Goal: Task Accomplishment & Management: Use online tool/utility

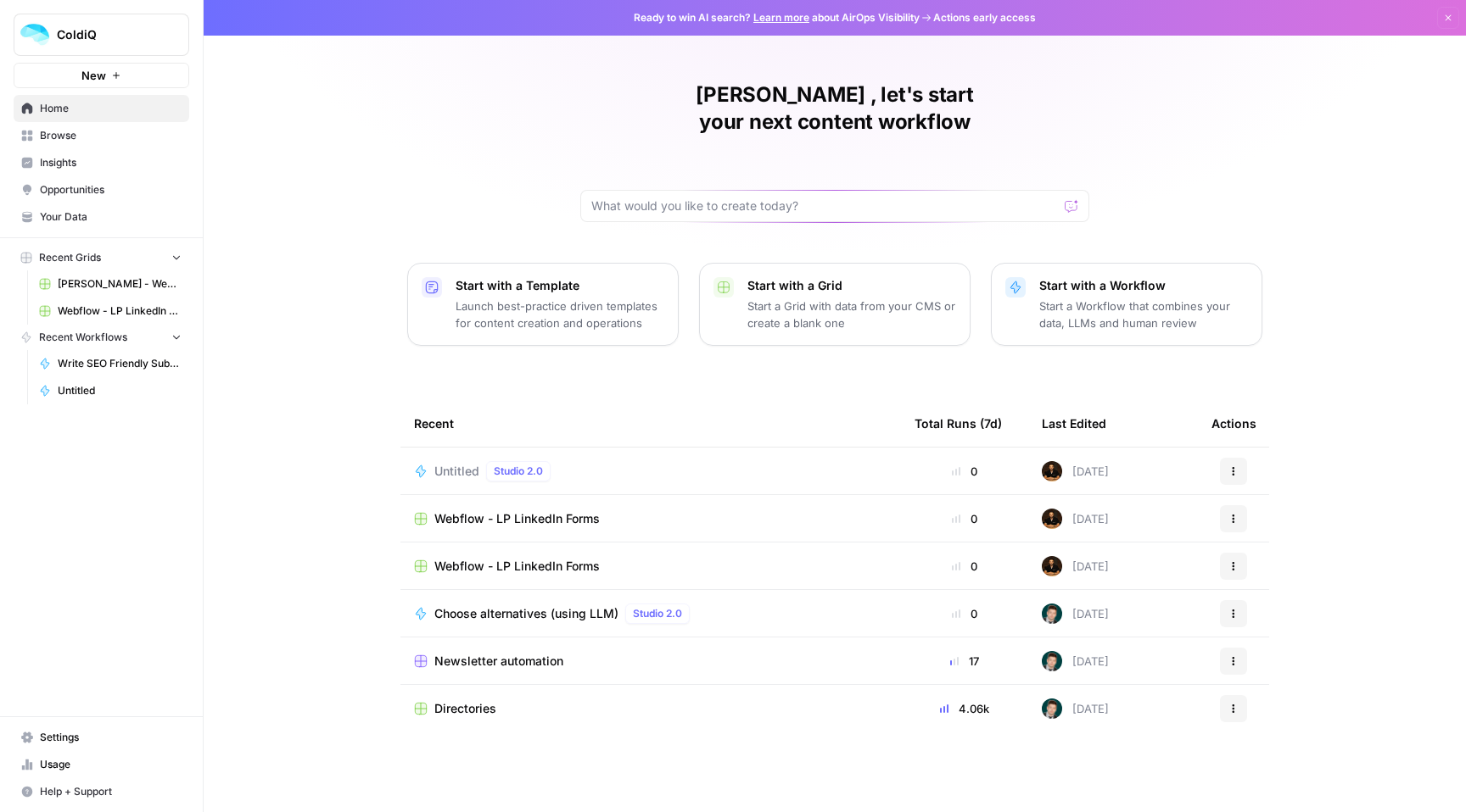
click at [92, 218] on span "Your Data" at bounding box center [111, 217] width 141 height 15
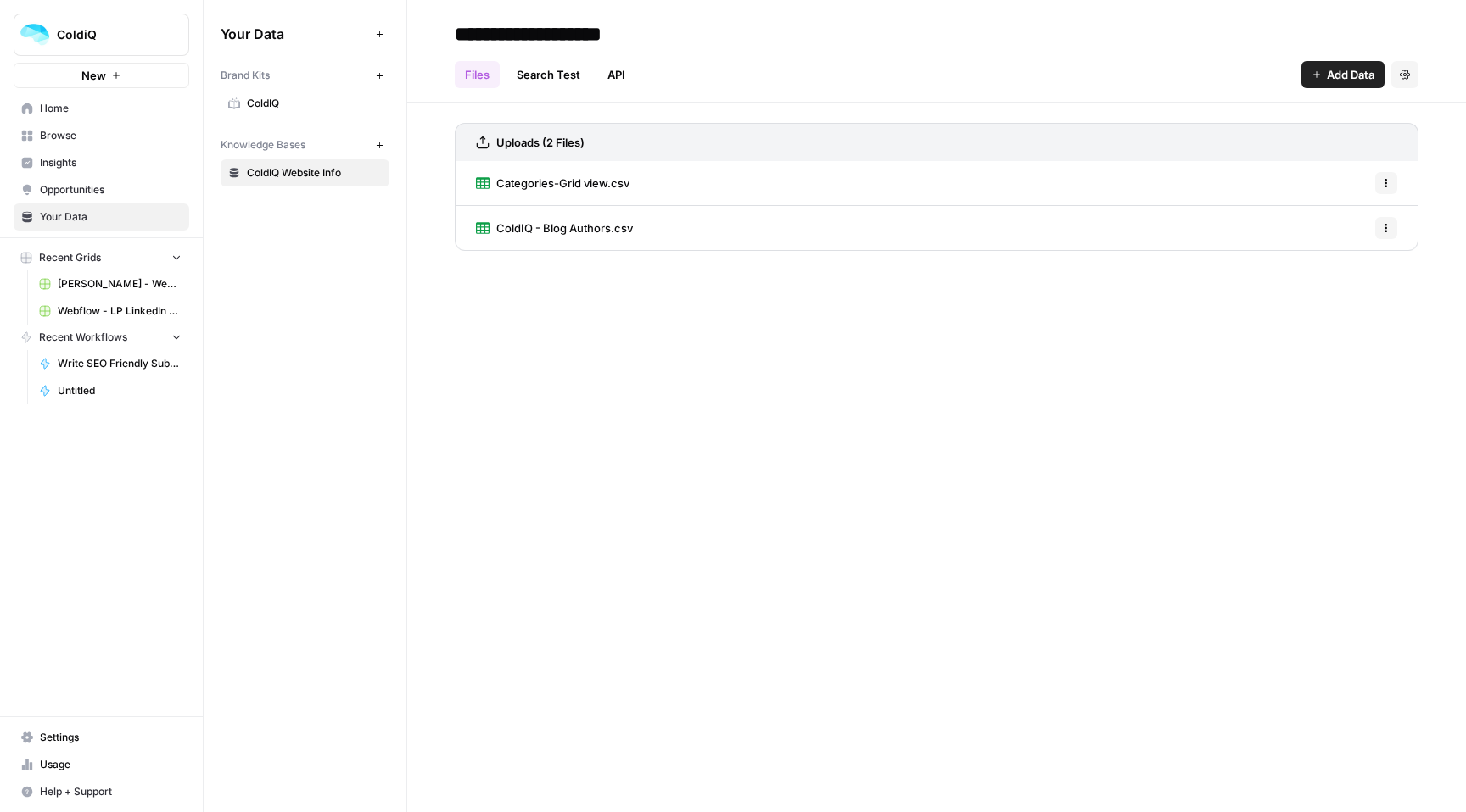
click at [87, 192] on span "Opportunities" at bounding box center [111, 190] width 141 height 15
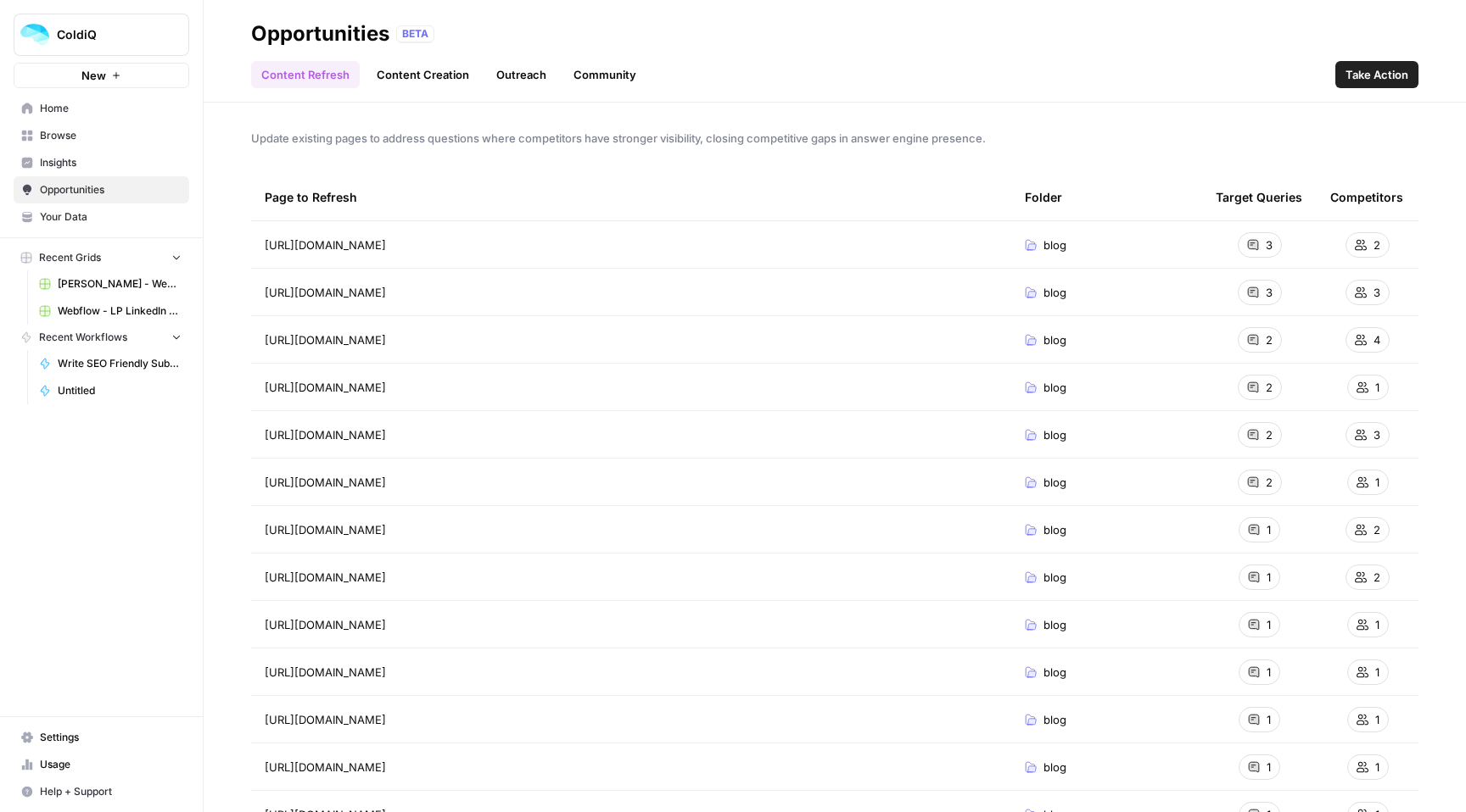
click at [84, 168] on span "Insights" at bounding box center [111, 162] width 141 height 15
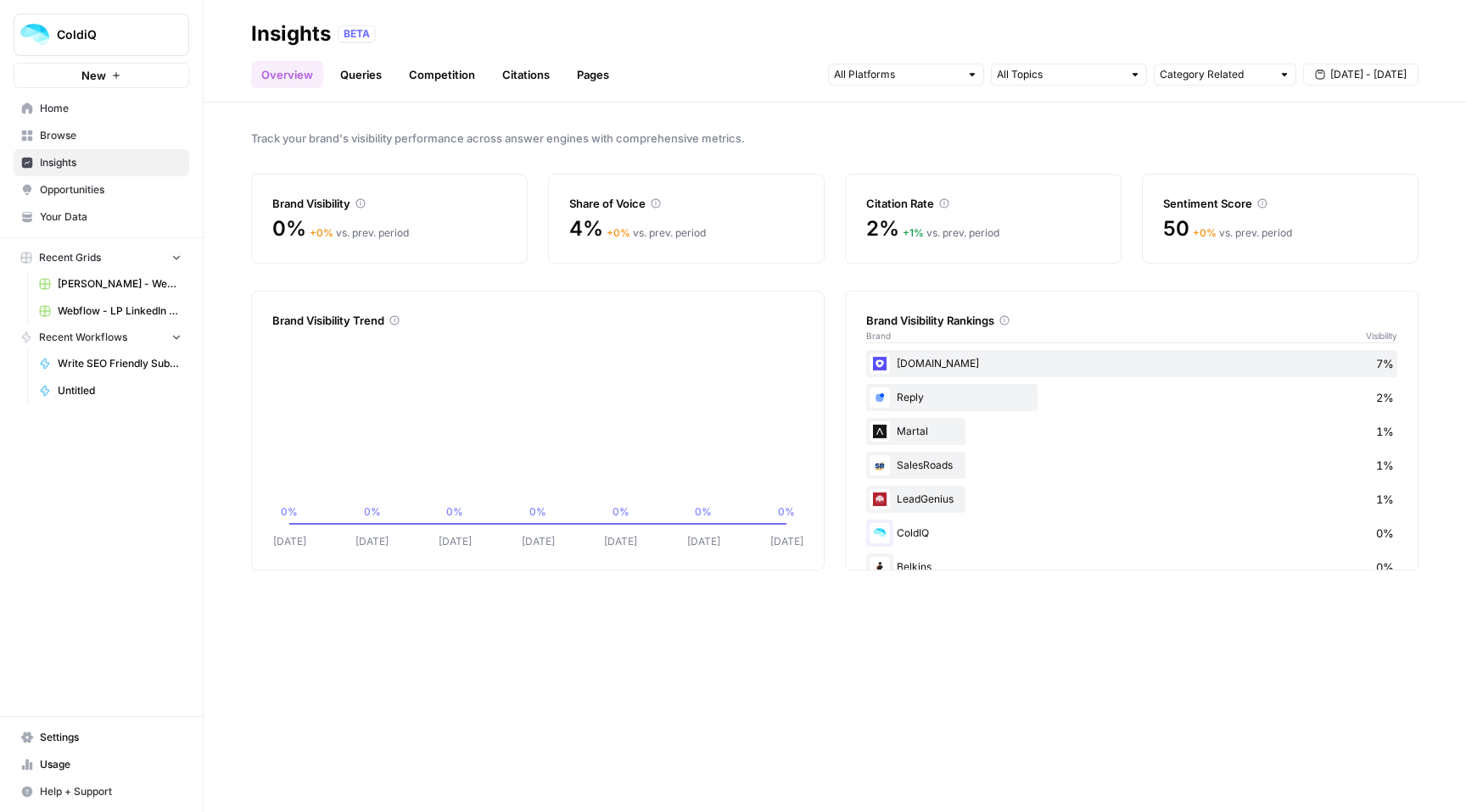
click at [78, 140] on span "Browse" at bounding box center [111, 135] width 141 height 15
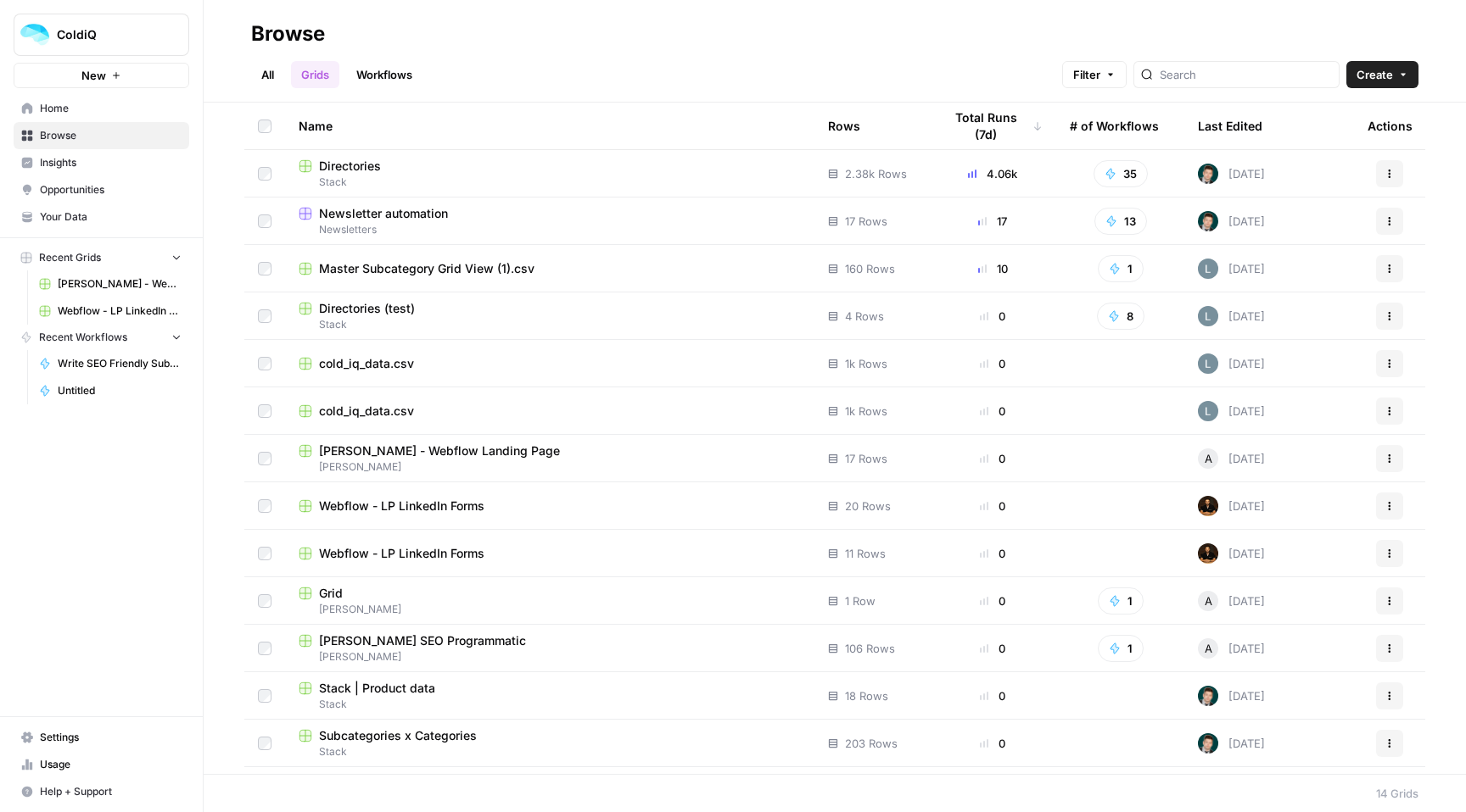
click at [72, 113] on span "Home" at bounding box center [111, 108] width 141 height 15
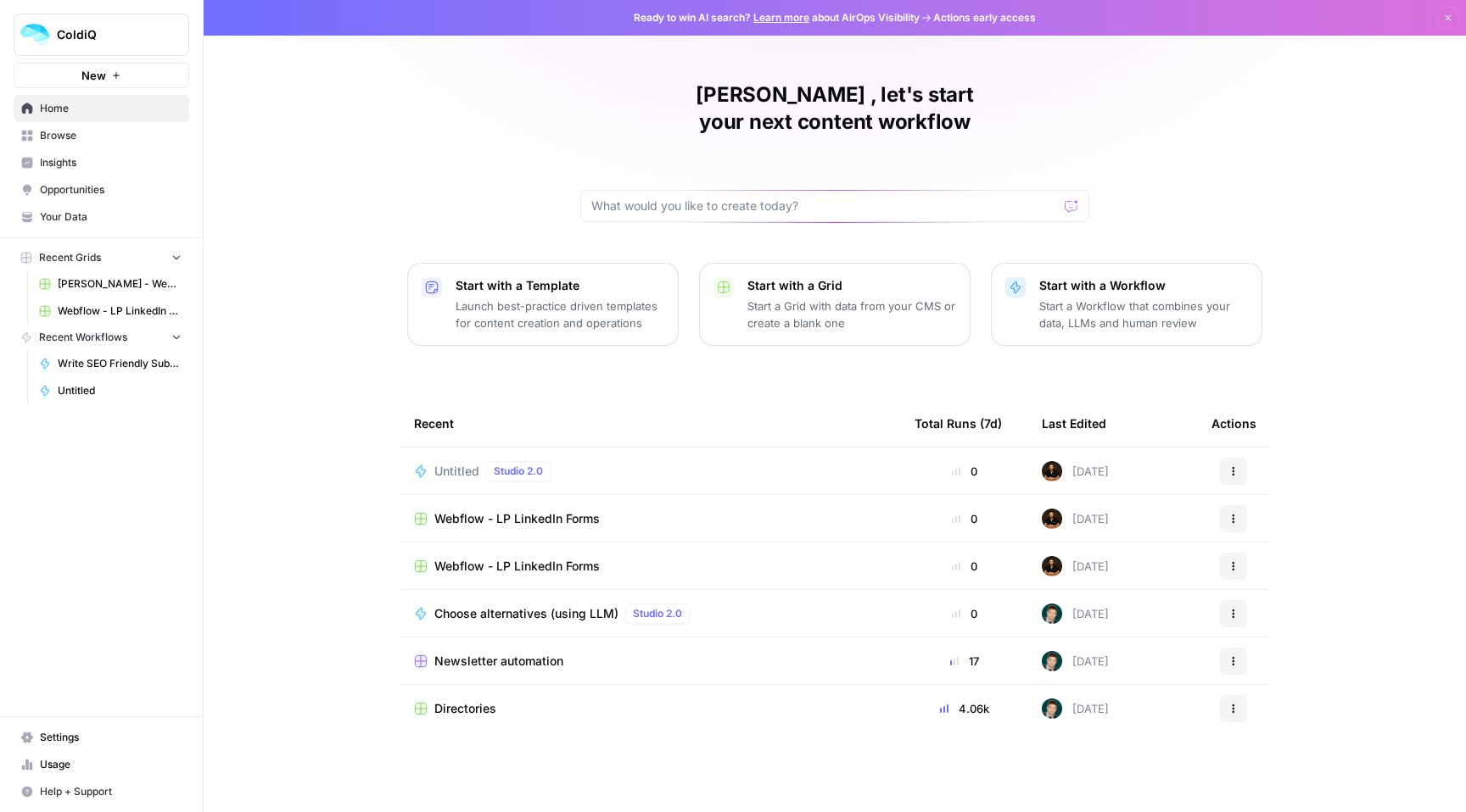
click at [478, 700] on span "Directories" at bounding box center [465, 708] width 62 height 17
click at [93, 416] on span "Untitled" at bounding box center [119, 417] width 124 height 15
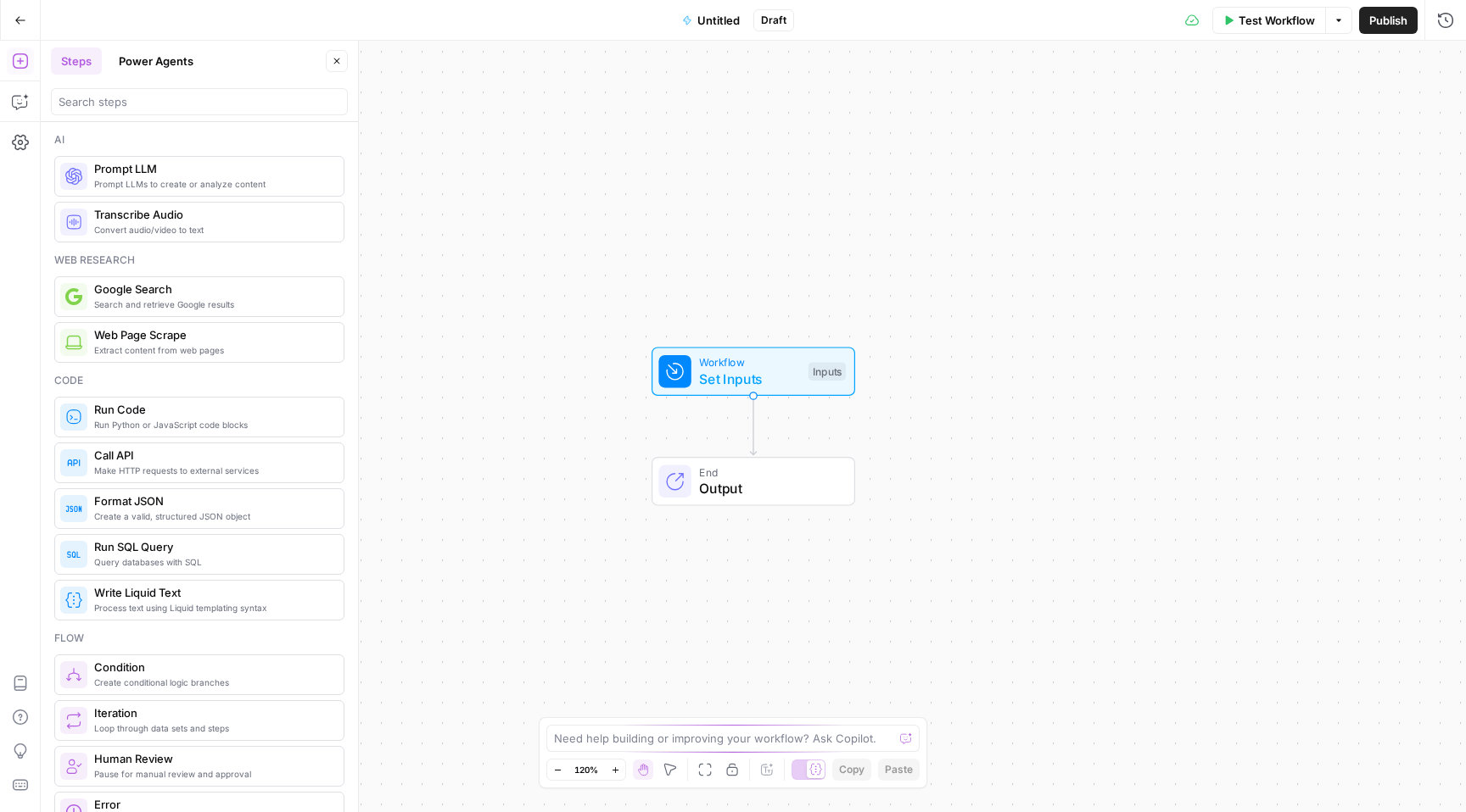
scroll to position [3, 0]
click at [9, 20] on button "Go Back" at bounding box center [21, 21] width 30 height 30
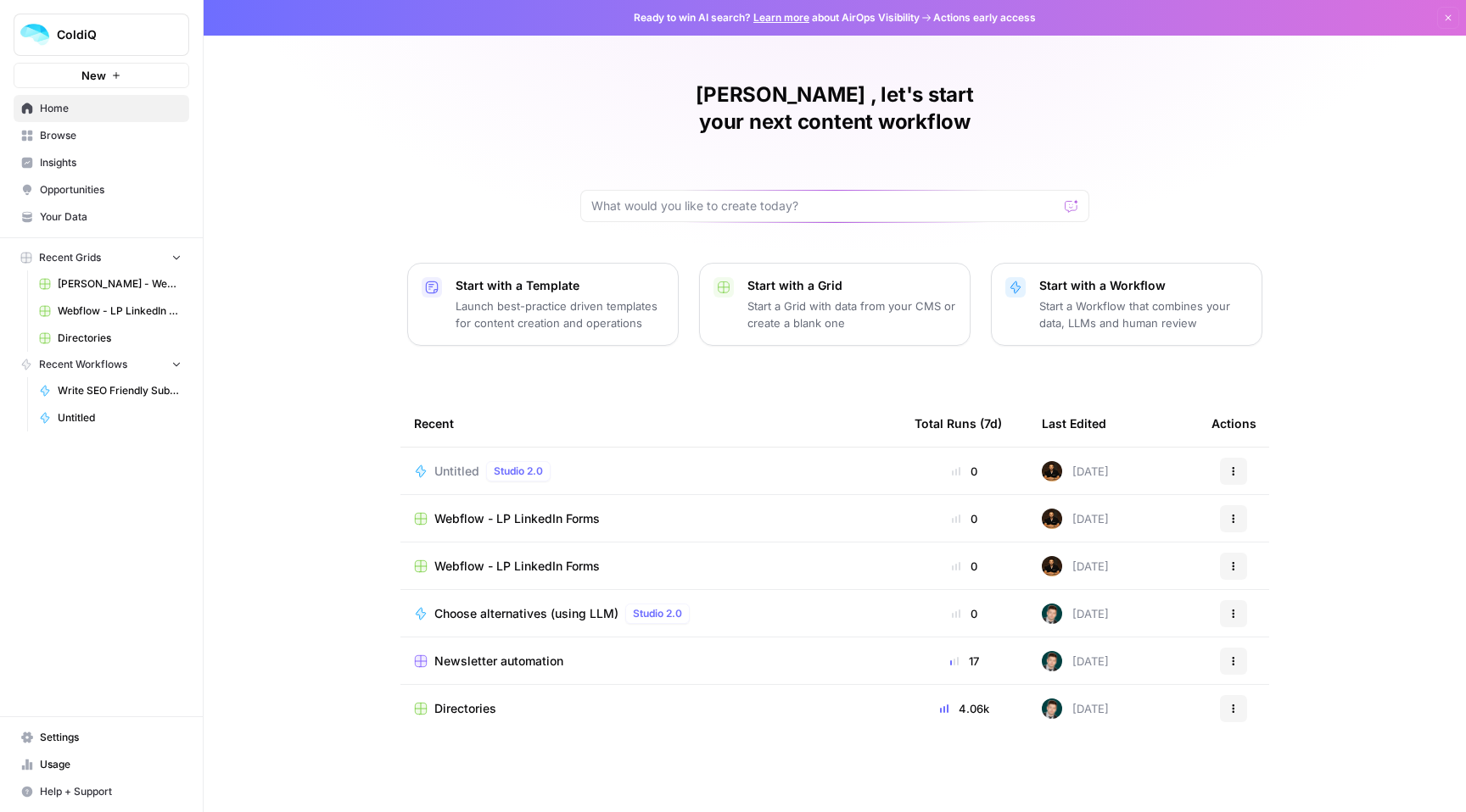
click at [92, 396] on span "Write SEO Friendly Sub-Category Description" at bounding box center [119, 390] width 124 height 15
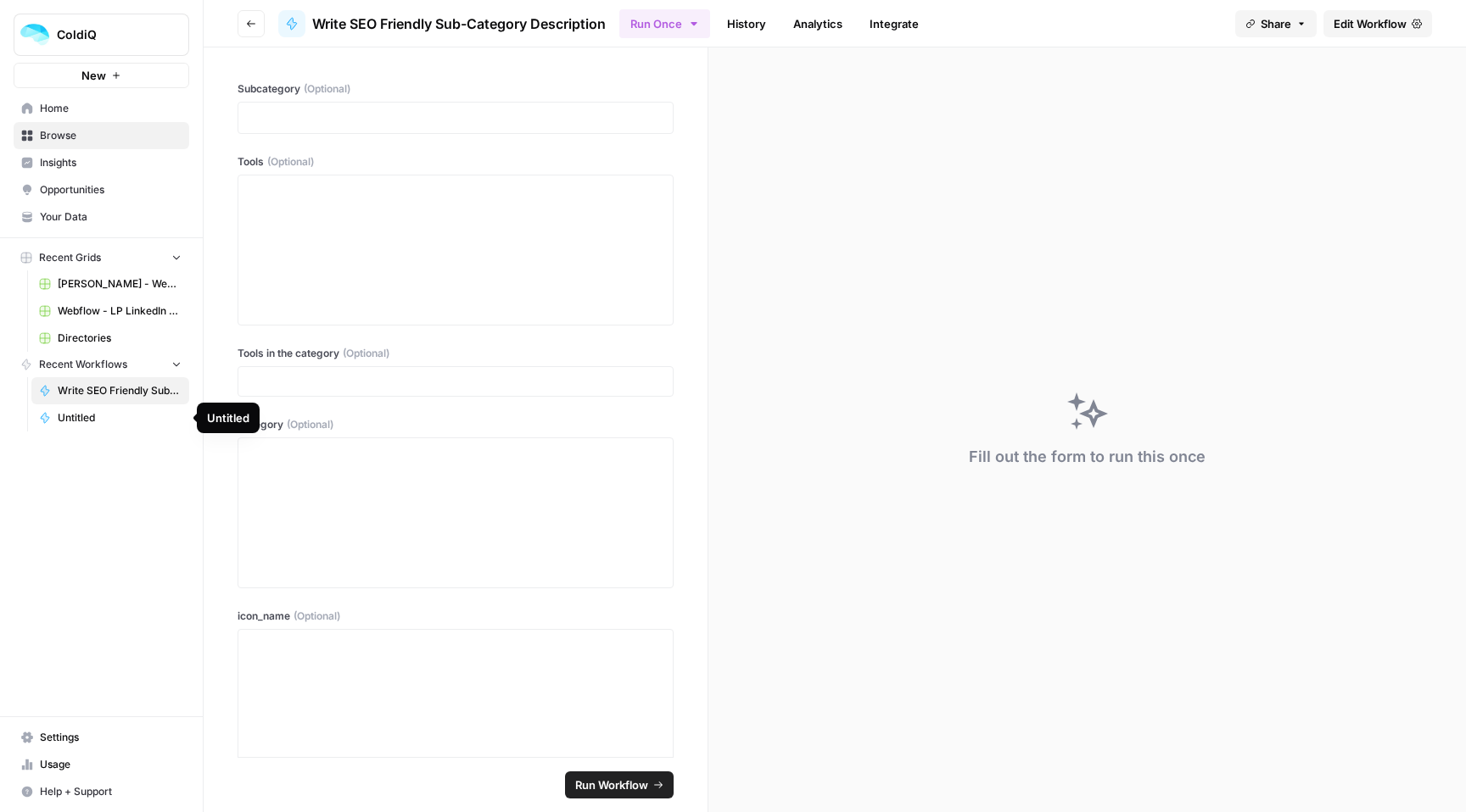
click at [99, 423] on span "Untitled" at bounding box center [119, 417] width 124 height 15
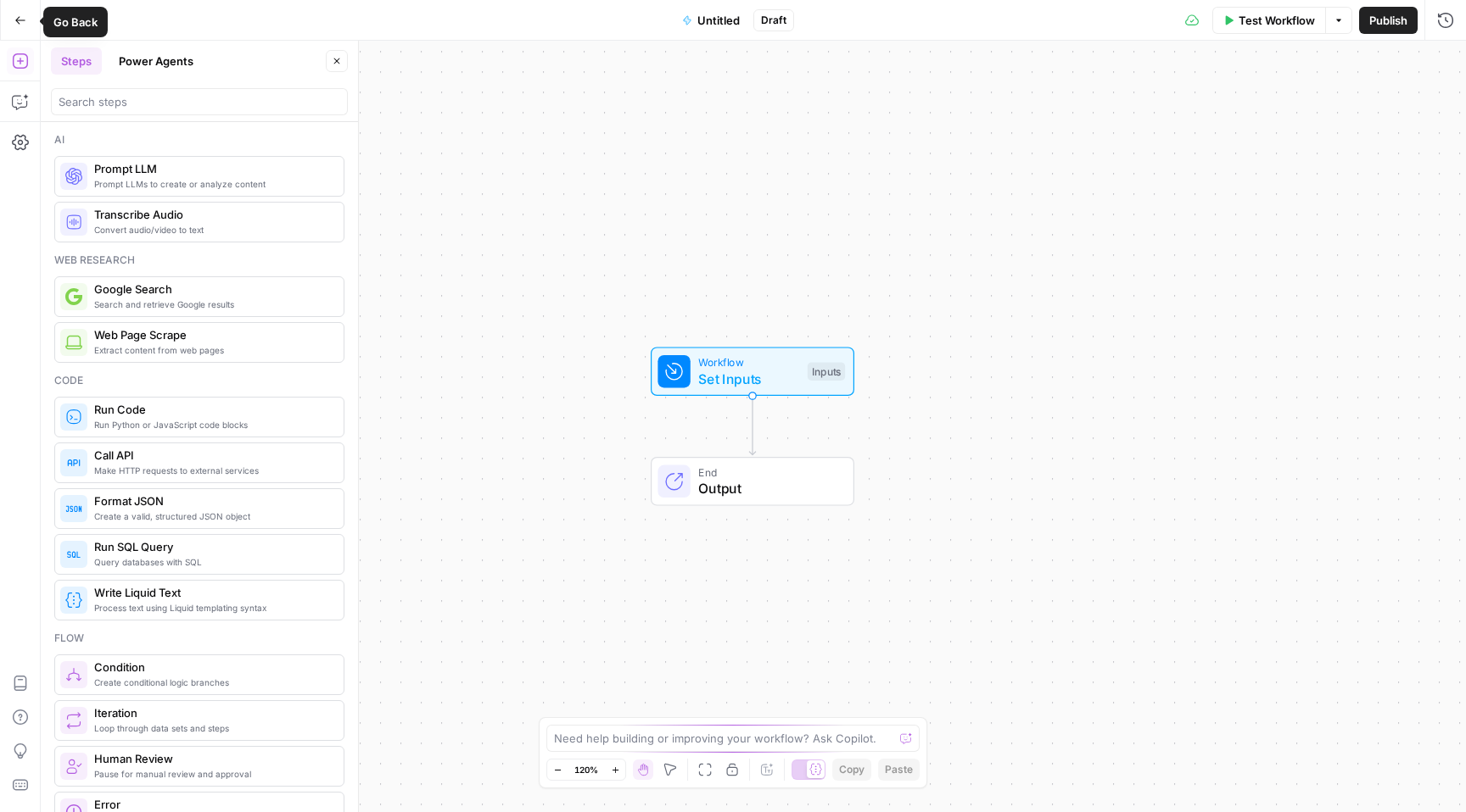
click at [19, 13] on button "Go Back" at bounding box center [21, 21] width 30 height 30
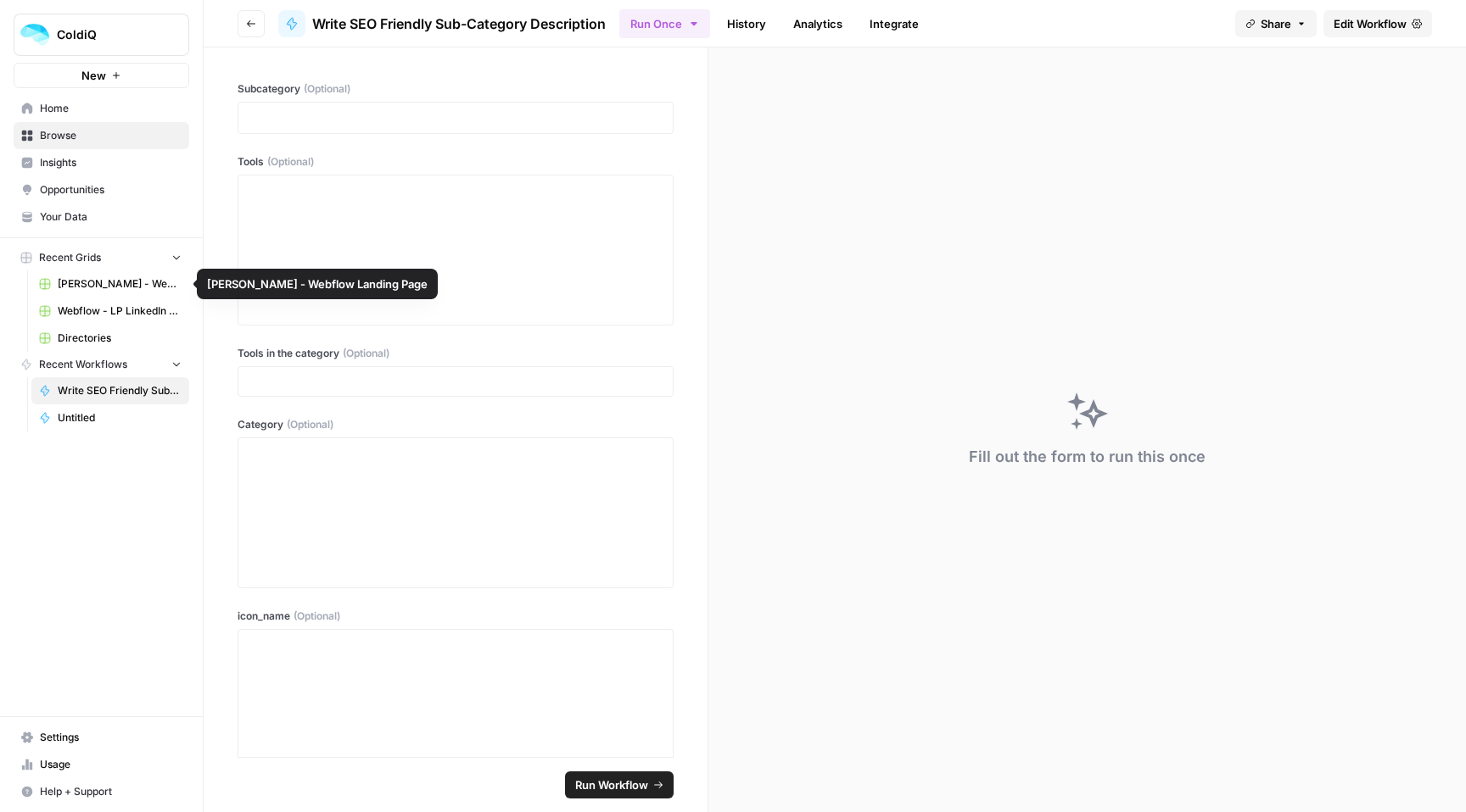
click at [152, 39] on span "ColdiQ" at bounding box center [107, 34] width 103 height 17
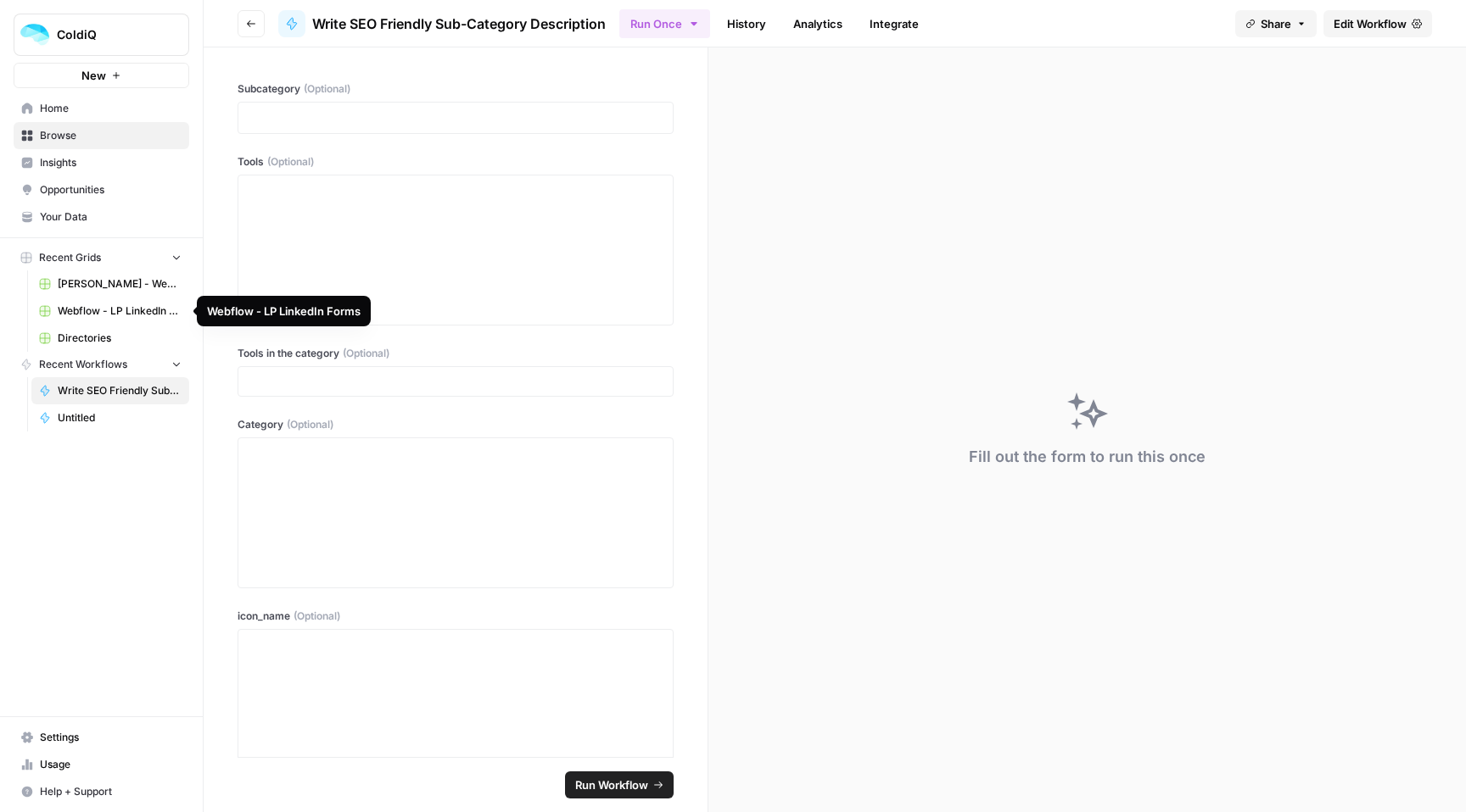
click at [126, 283] on span "[PERSON_NAME] - Webflow Landing Page" at bounding box center [119, 284] width 124 height 15
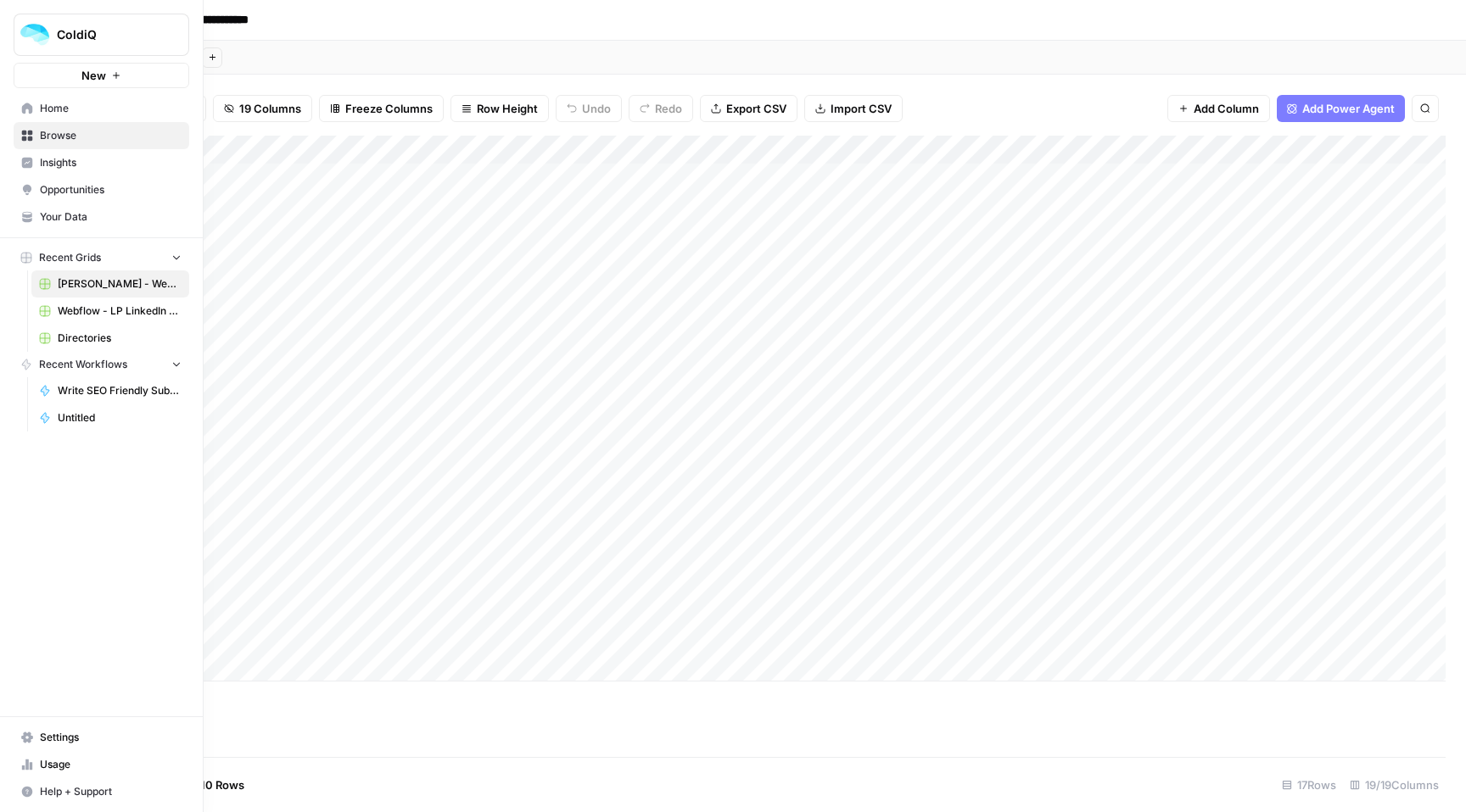
click at [39, 135] on link "Browse" at bounding box center [101, 135] width 176 height 27
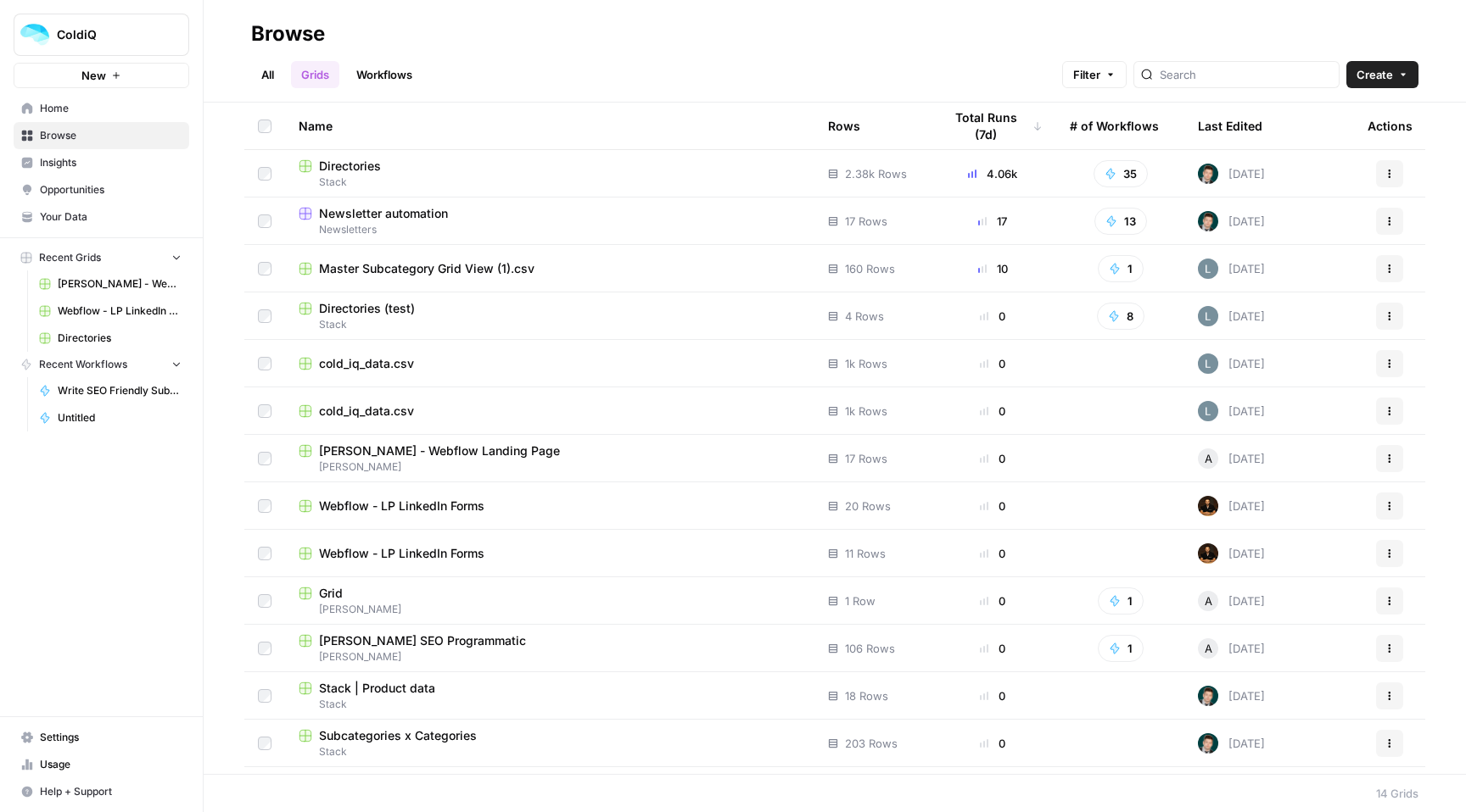
click at [91, 312] on span "Webflow - LP LinkedIn Forms" at bounding box center [119, 311] width 124 height 15
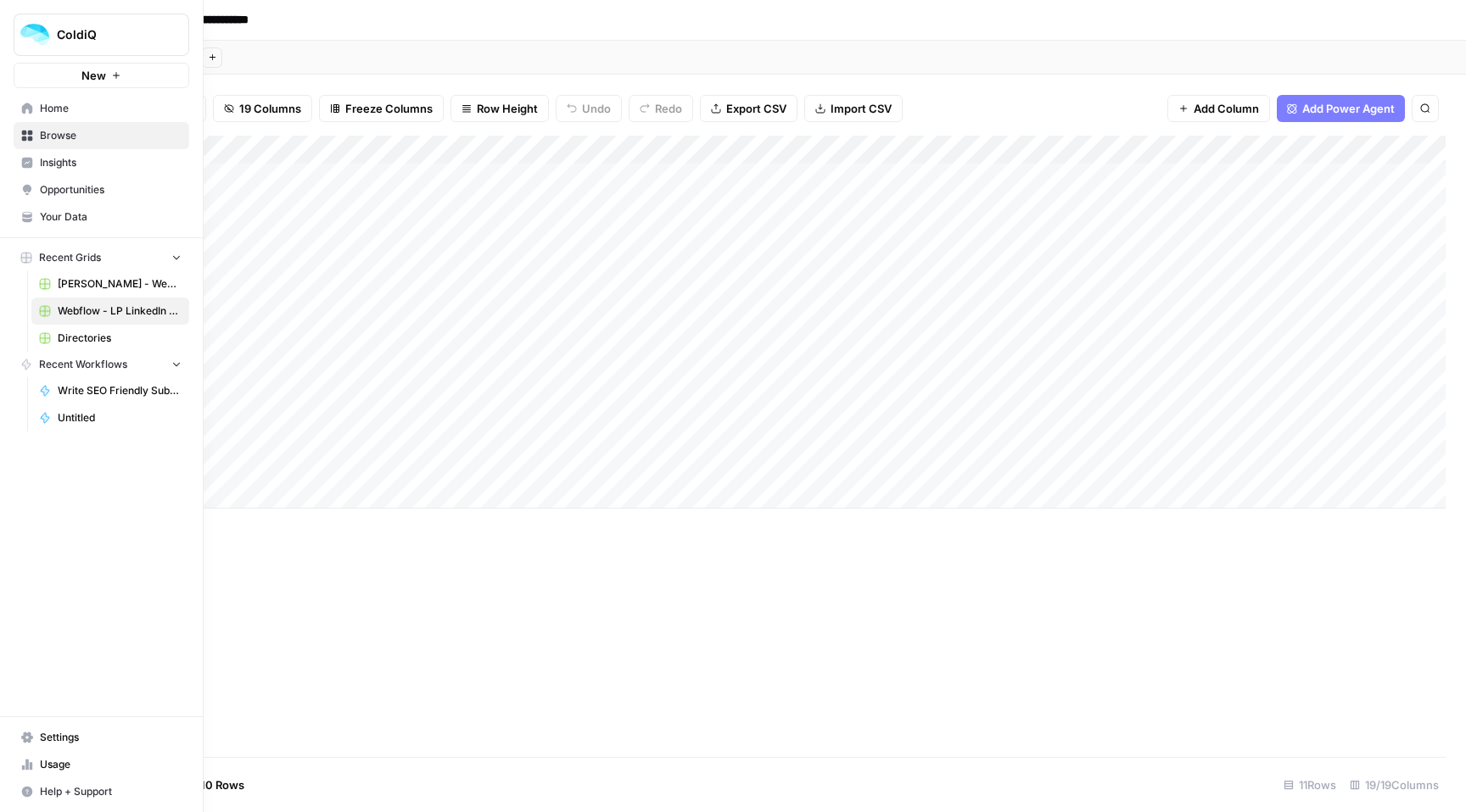
click at [56, 739] on span "Settings" at bounding box center [111, 738] width 141 height 15
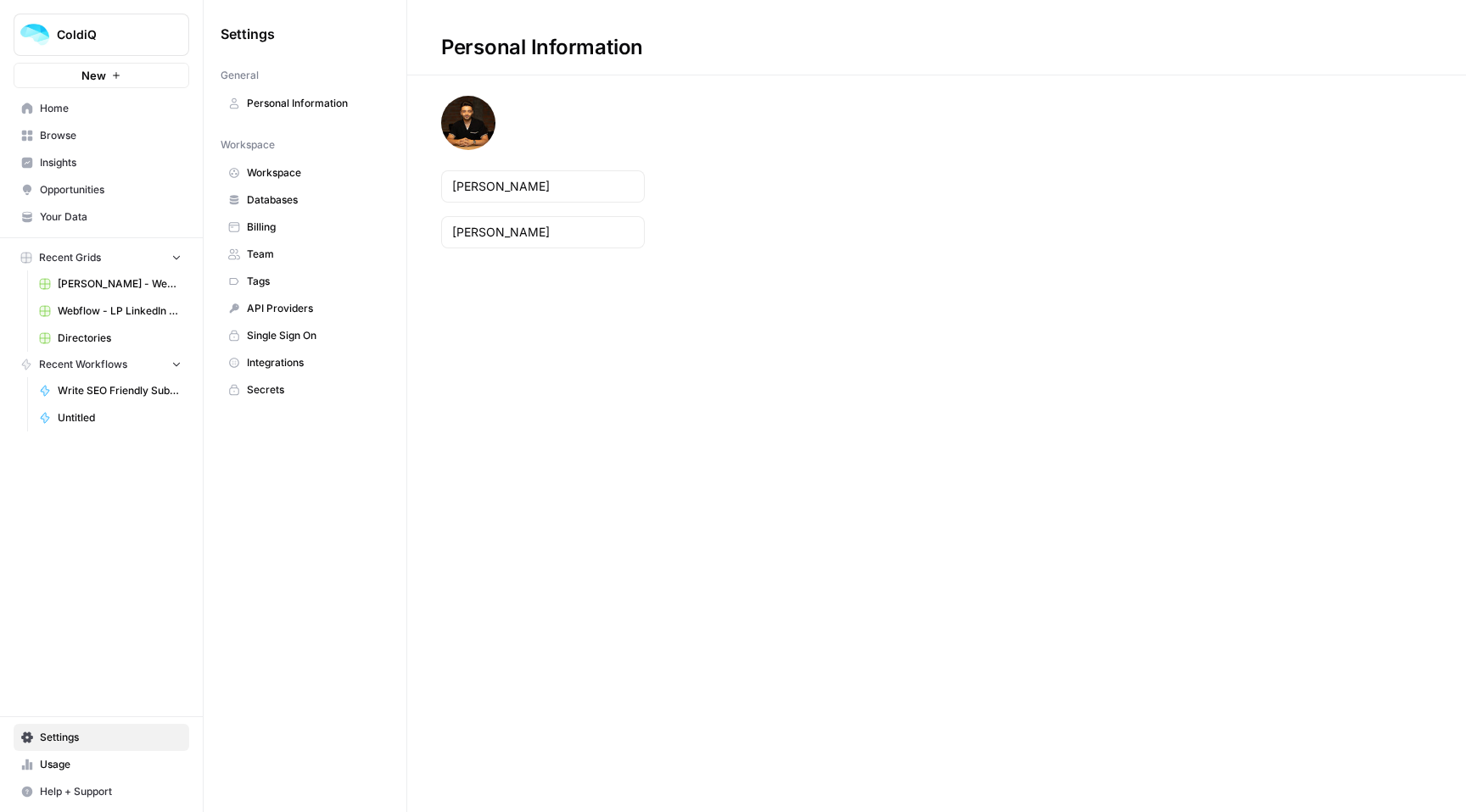
click at [102, 416] on span "Untitled" at bounding box center [119, 417] width 124 height 15
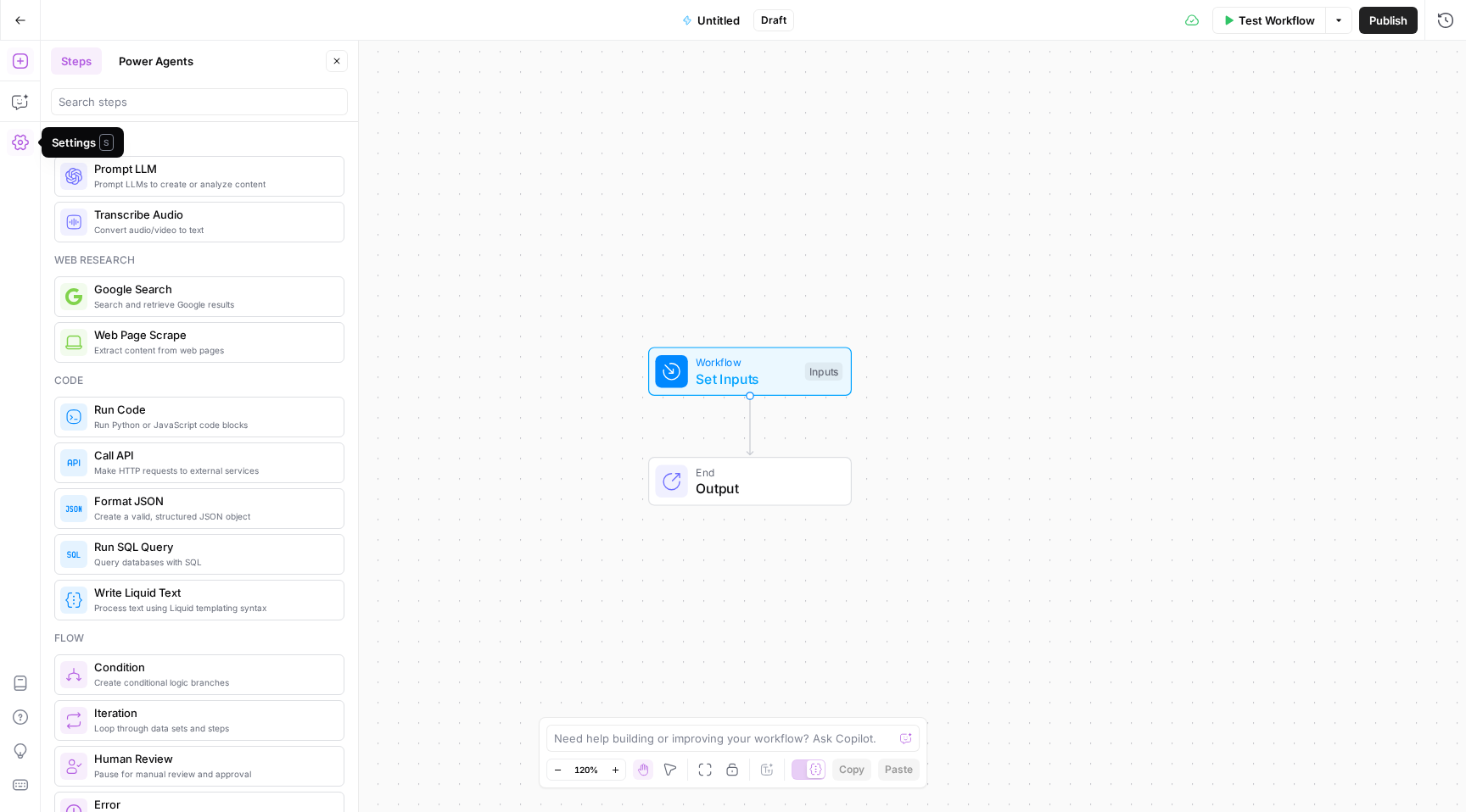
click at [24, 134] on icon "button" at bounding box center [20, 142] width 17 height 17
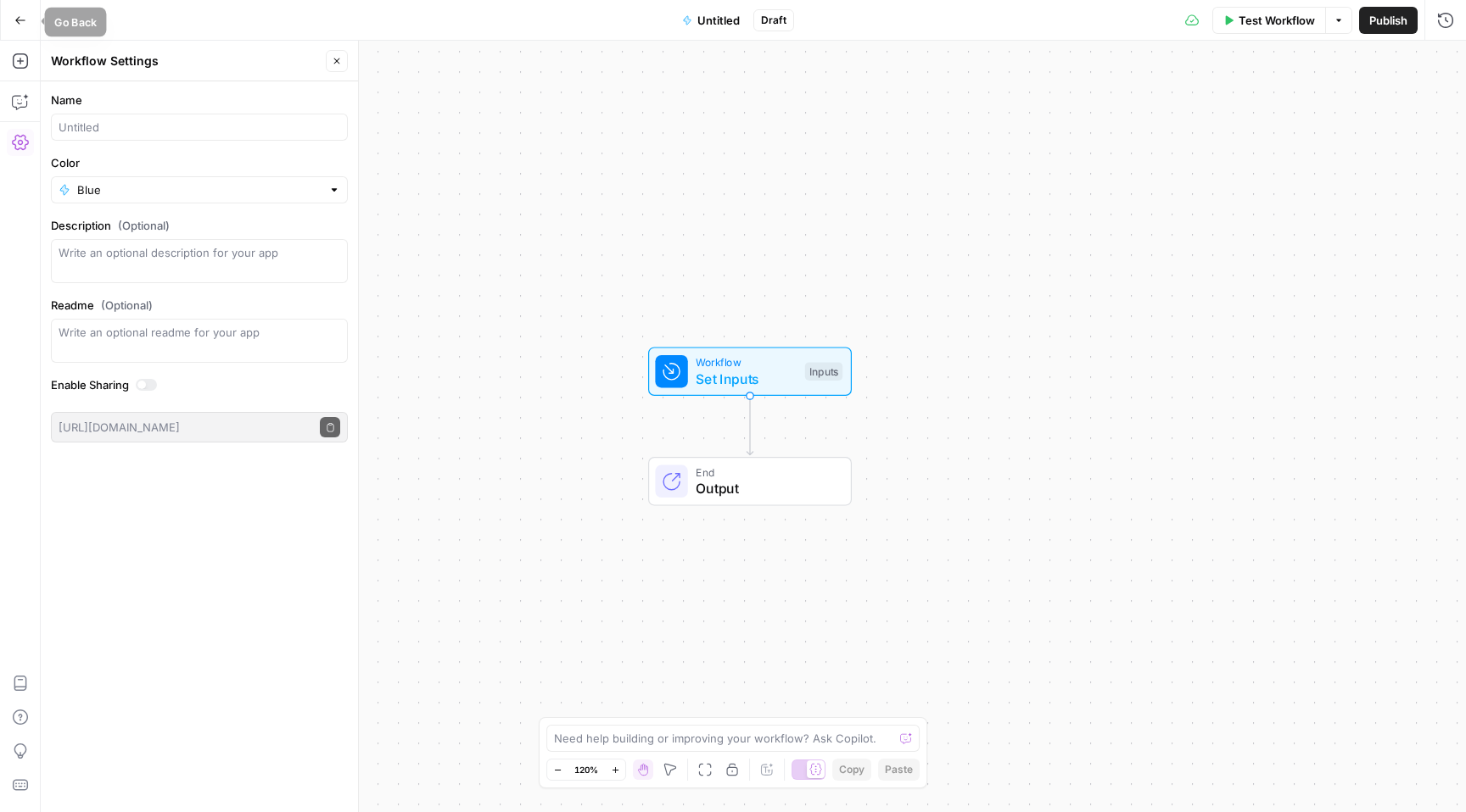
click at [23, 24] on icon "button" at bounding box center [20, 20] width 12 height 12
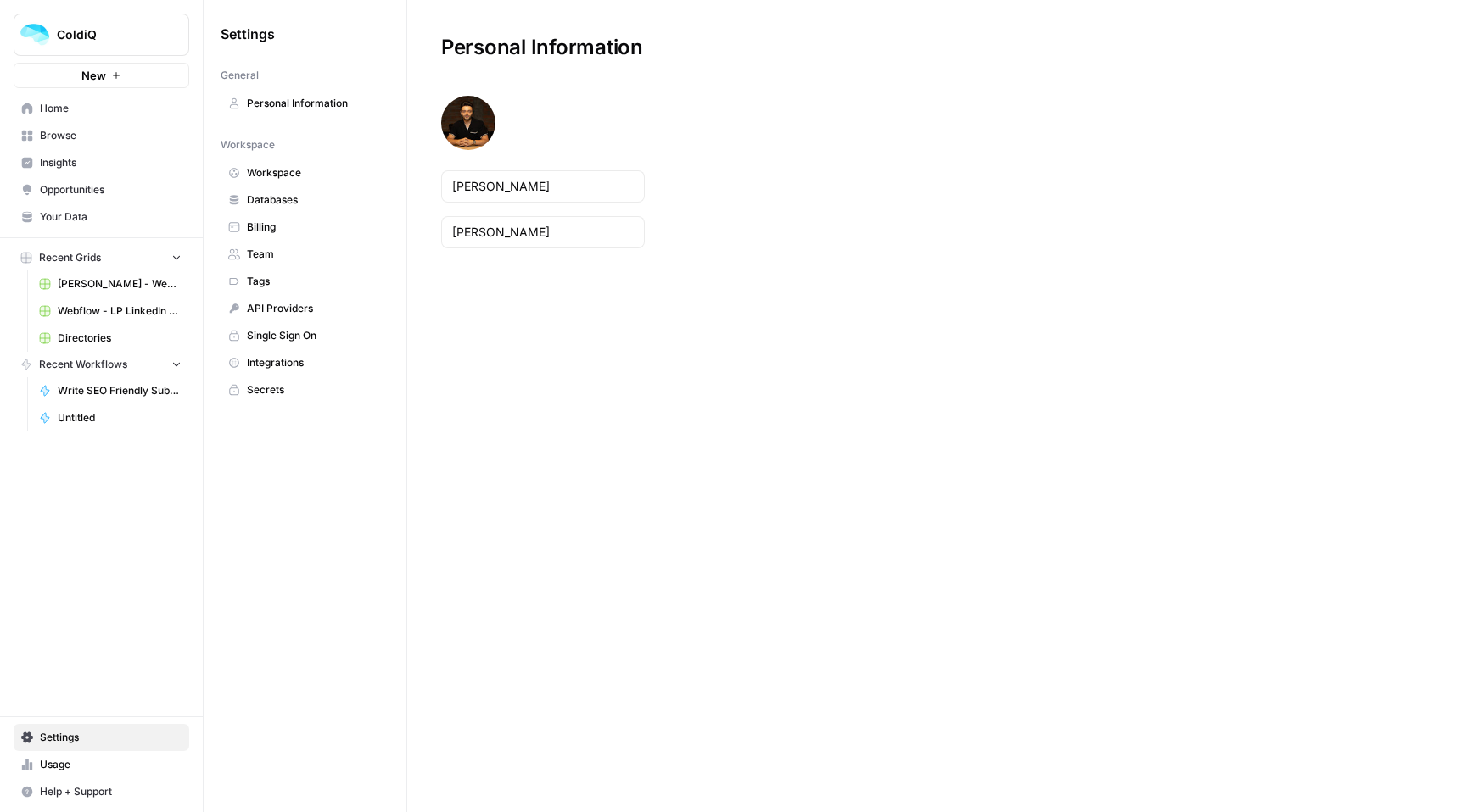
click at [50, 420] on icon at bounding box center [45, 417] width 12 height 12
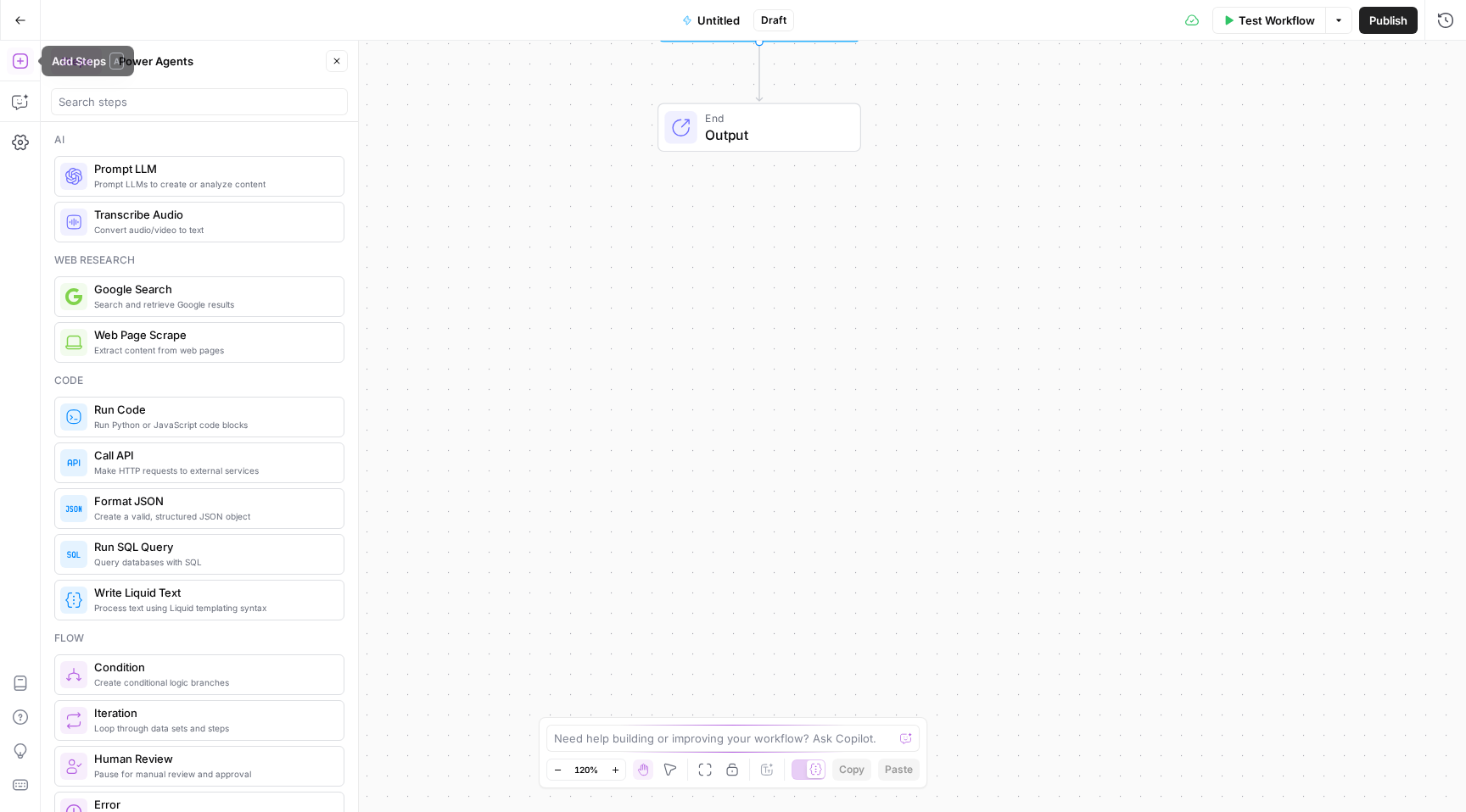
click at [13, 13] on button "Go Back" at bounding box center [21, 21] width 30 height 30
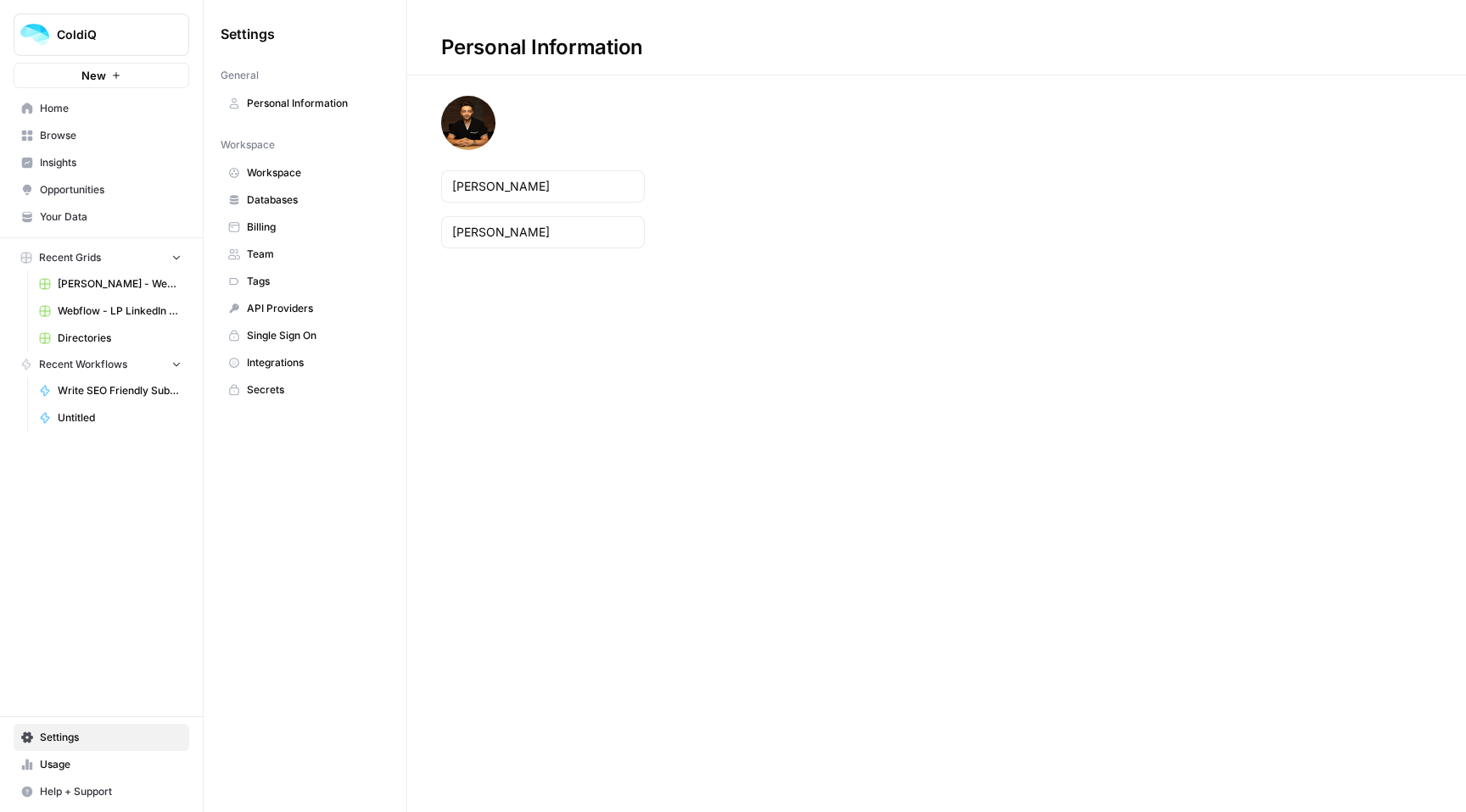
click at [73, 198] on link "Opportunities" at bounding box center [101, 190] width 176 height 27
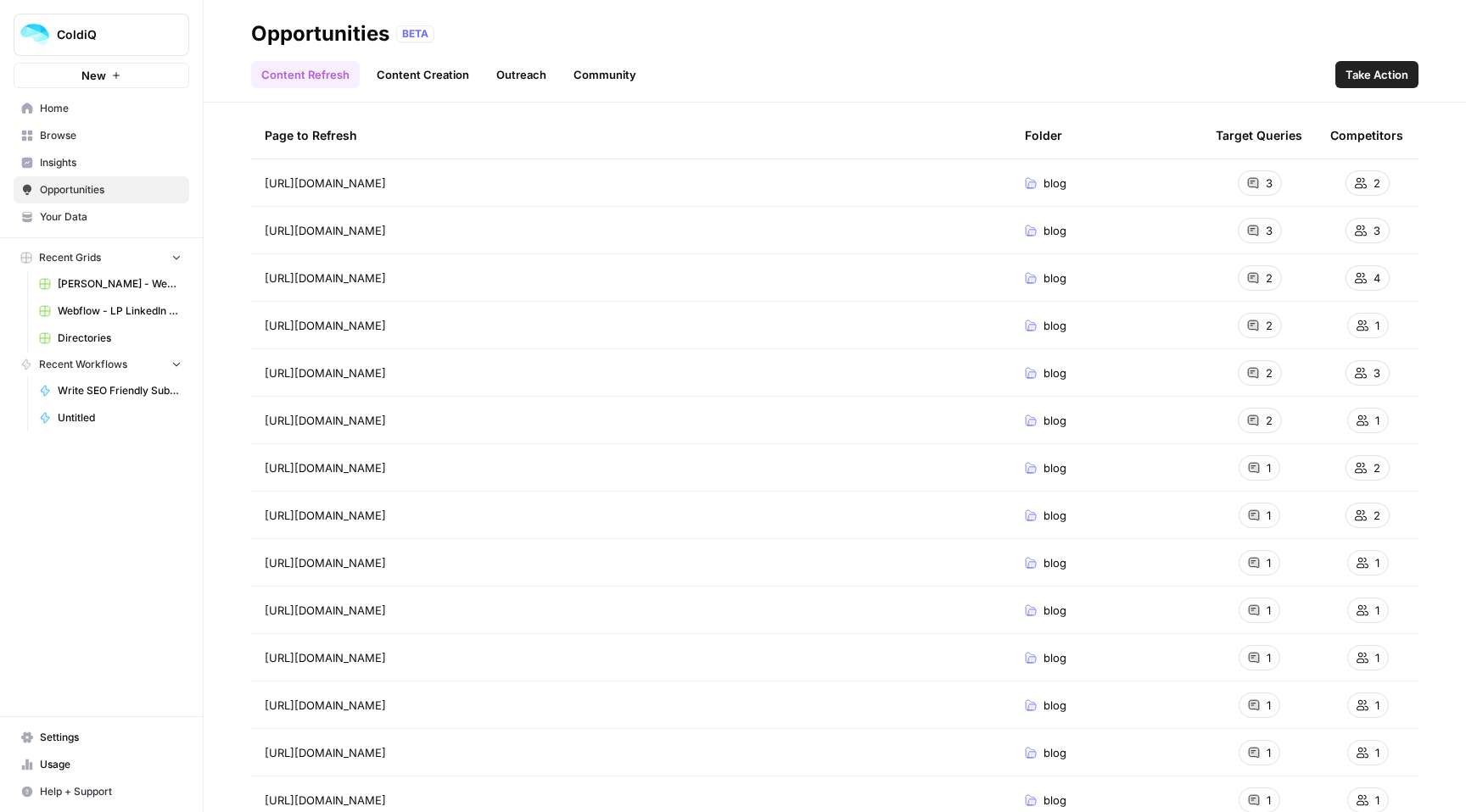
scroll to position [101, 0]
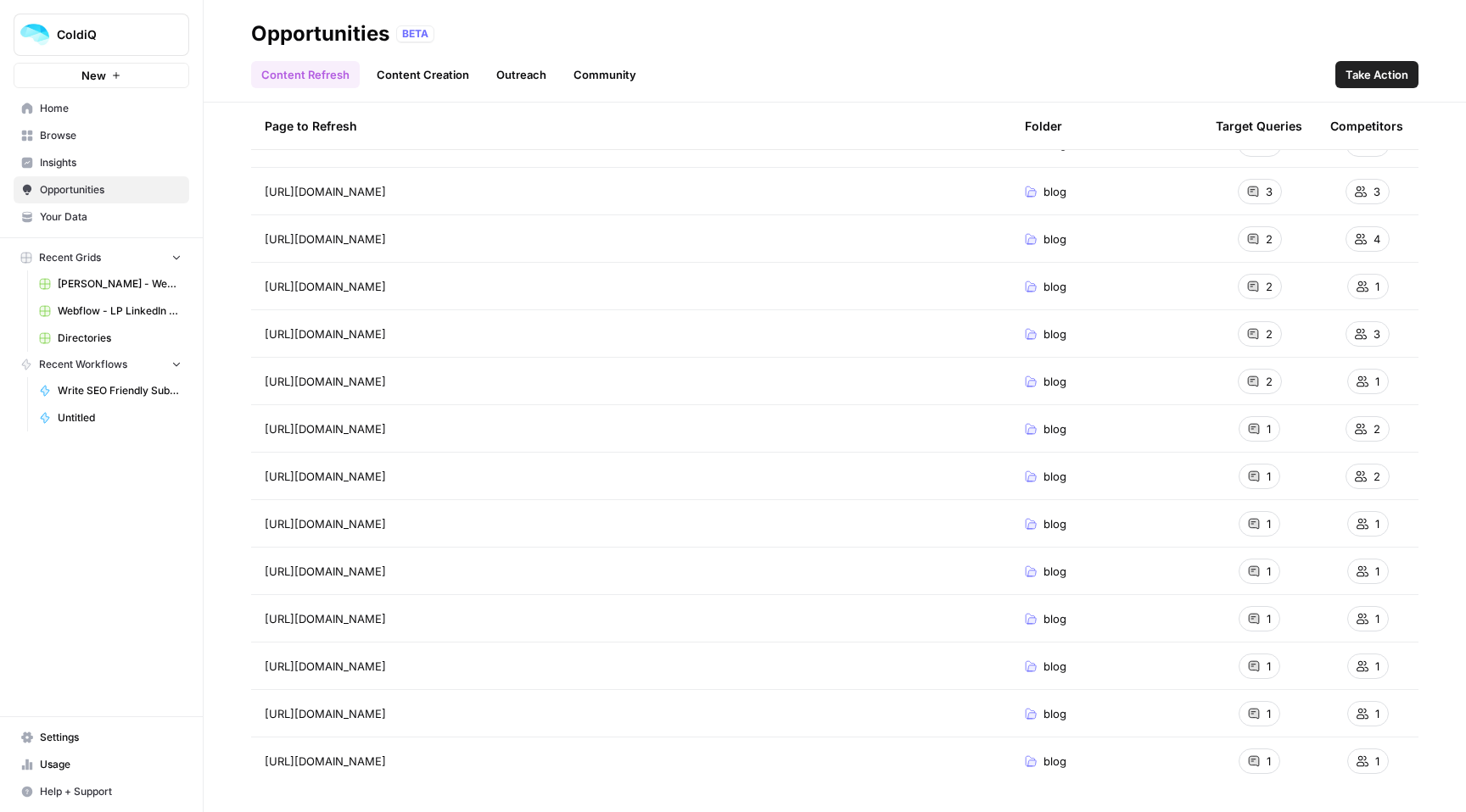
click at [81, 338] on span "Directories" at bounding box center [119, 338] width 124 height 15
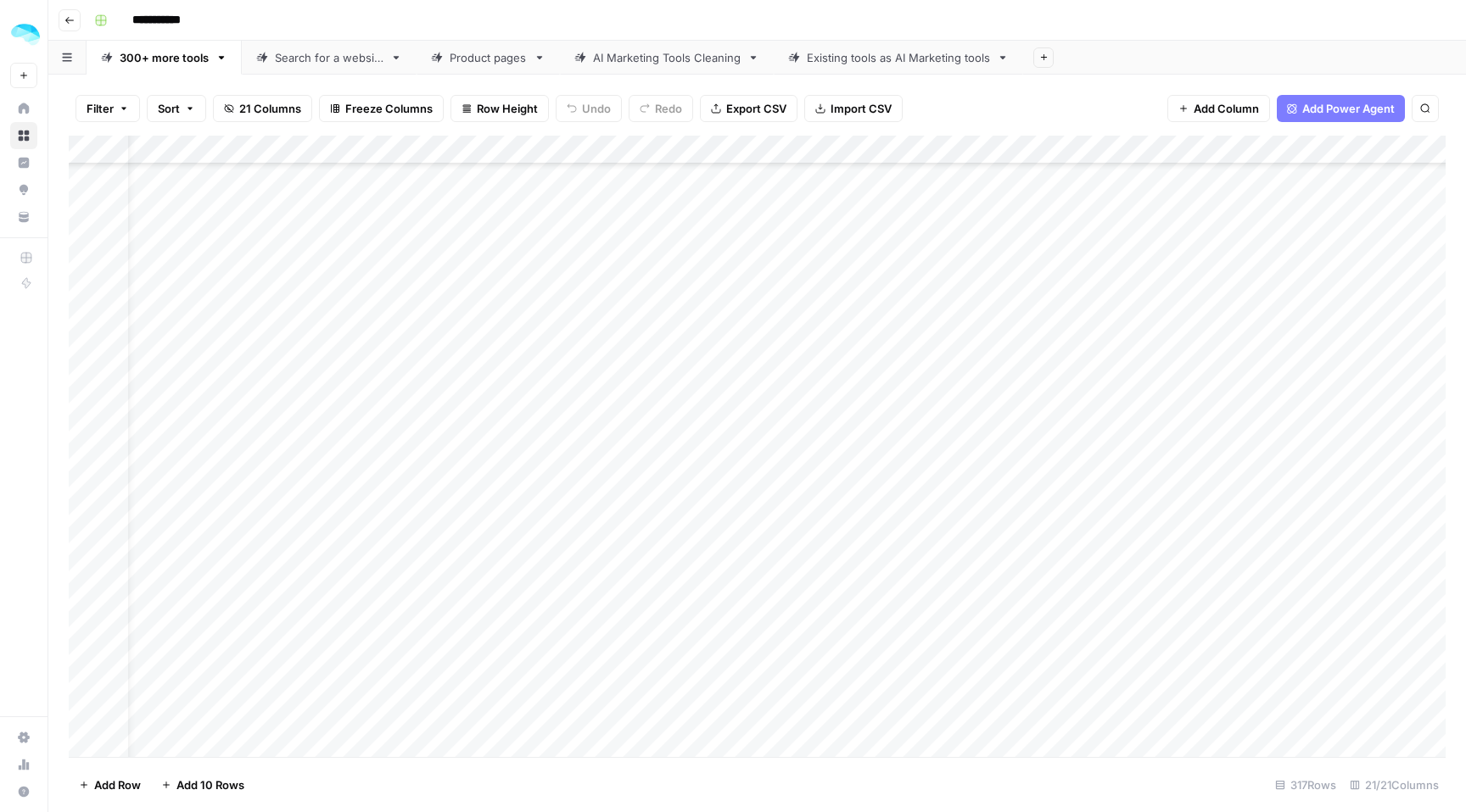
scroll to position [166, 42]
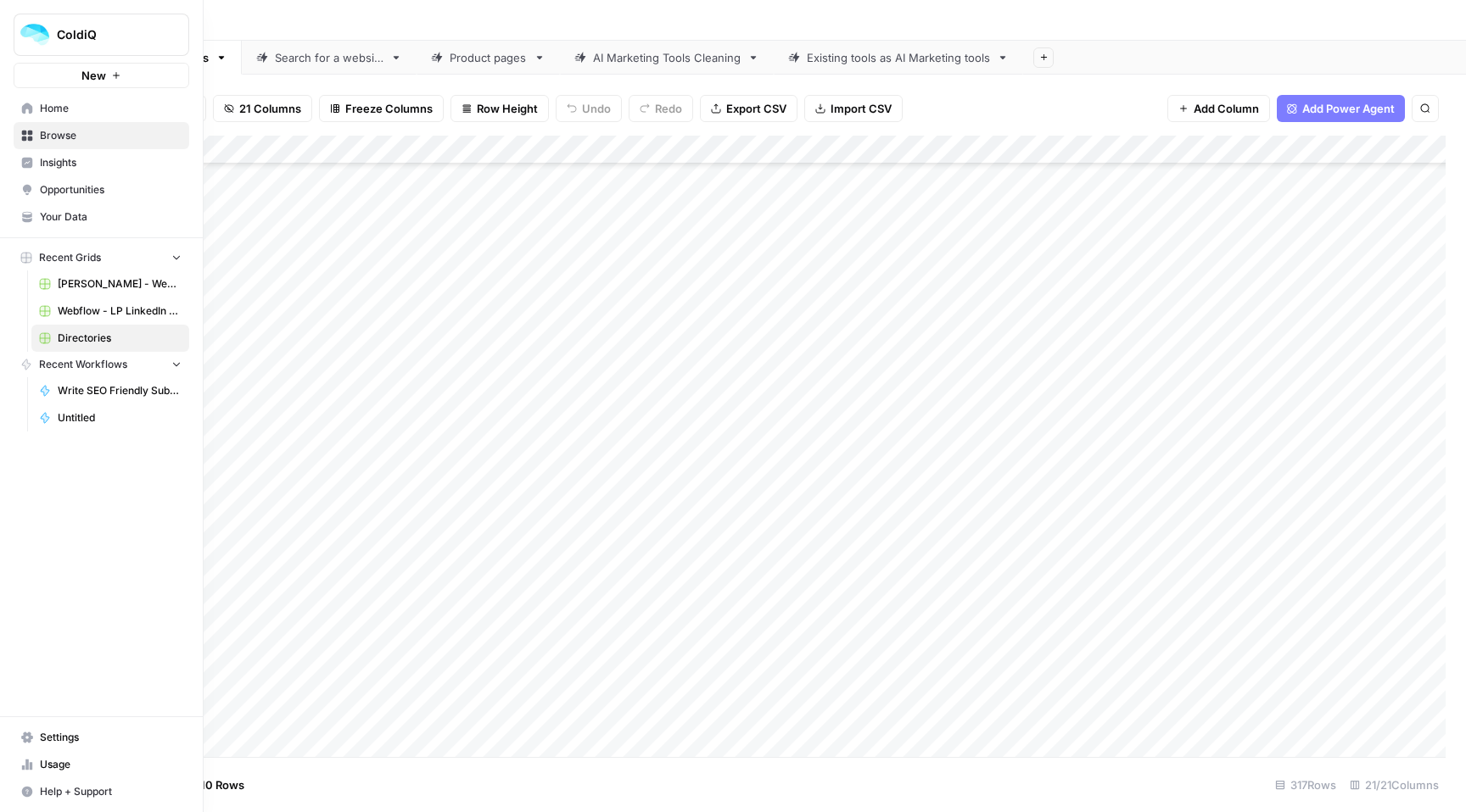
click at [71, 427] on link "Untitled" at bounding box center [110, 418] width 158 height 27
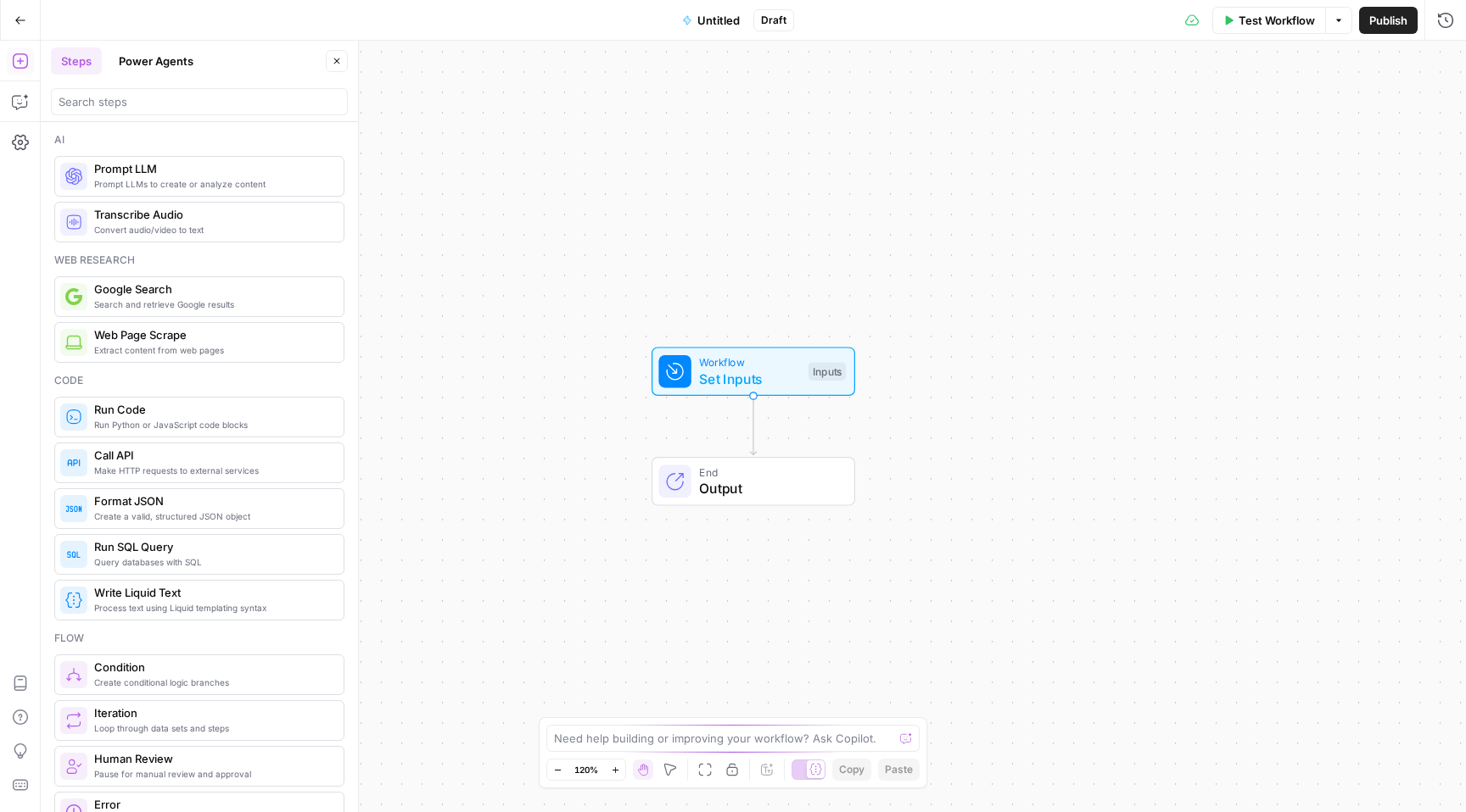
click at [15, 24] on icon "button" at bounding box center [20, 20] width 12 height 12
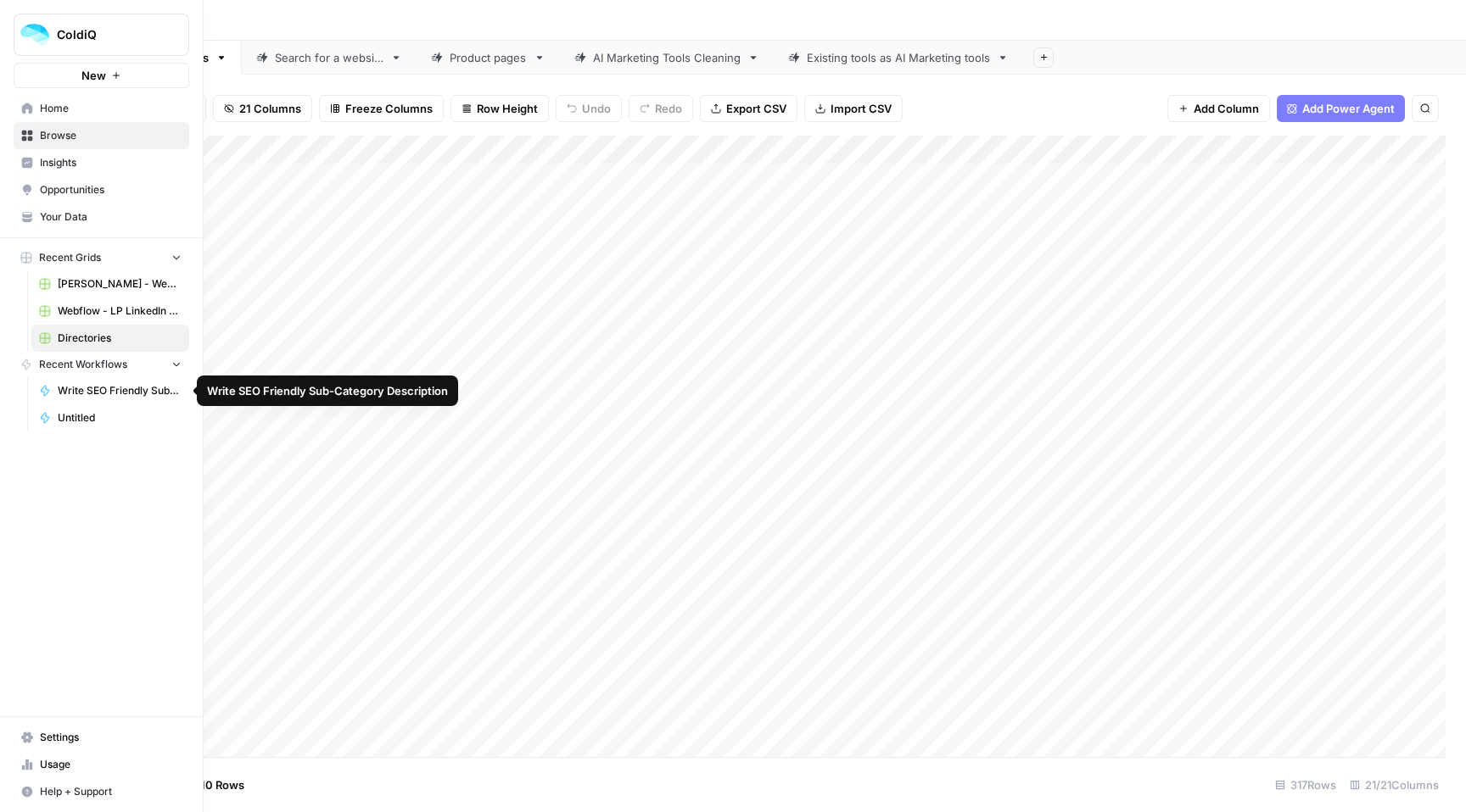
click at [56, 390] on link "Write SEO Friendly Sub-Category Description" at bounding box center [110, 391] width 158 height 27
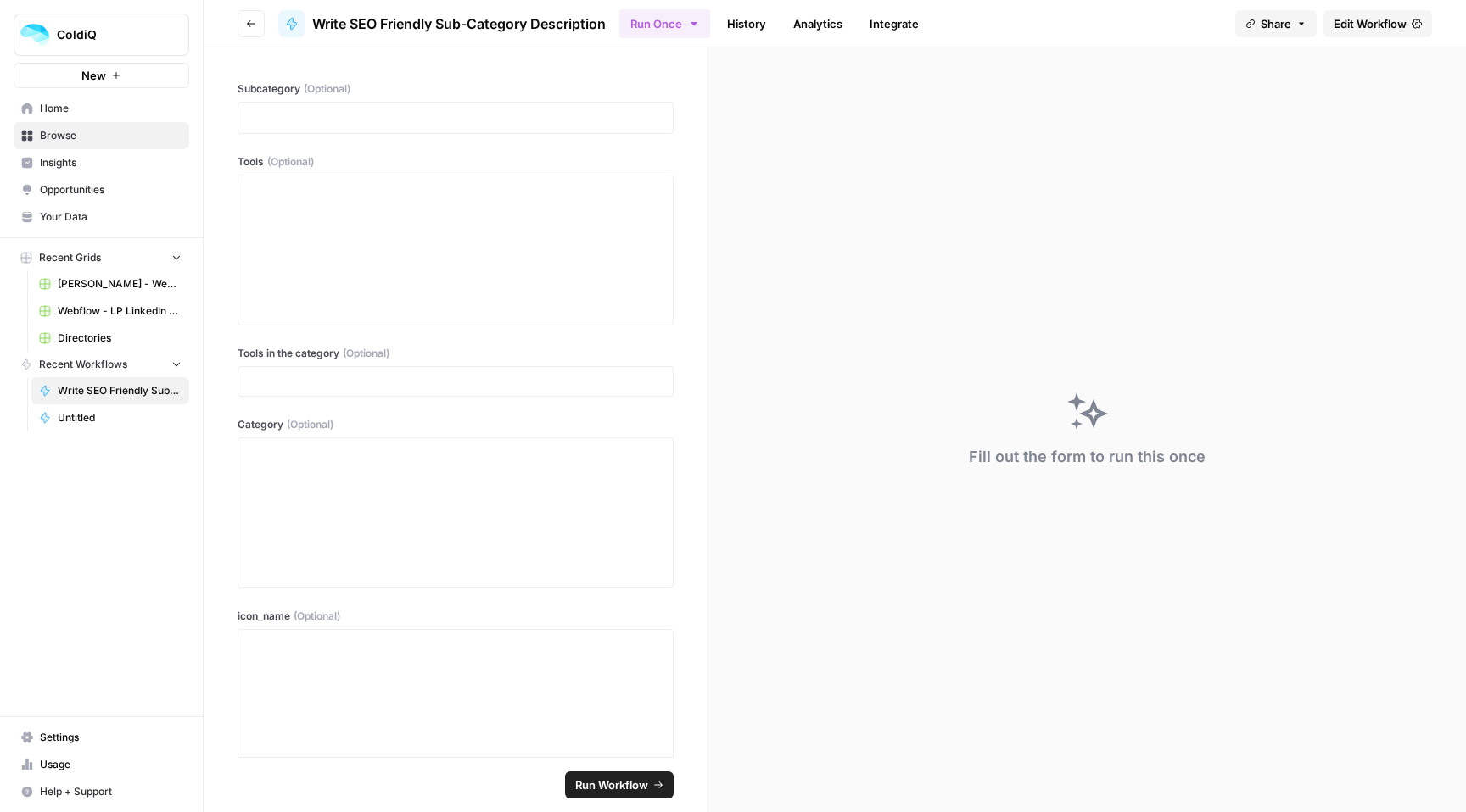
click at [1359, 31] on link "Edit Workflow" at bounding box center [1377, 23] width 108 height 27
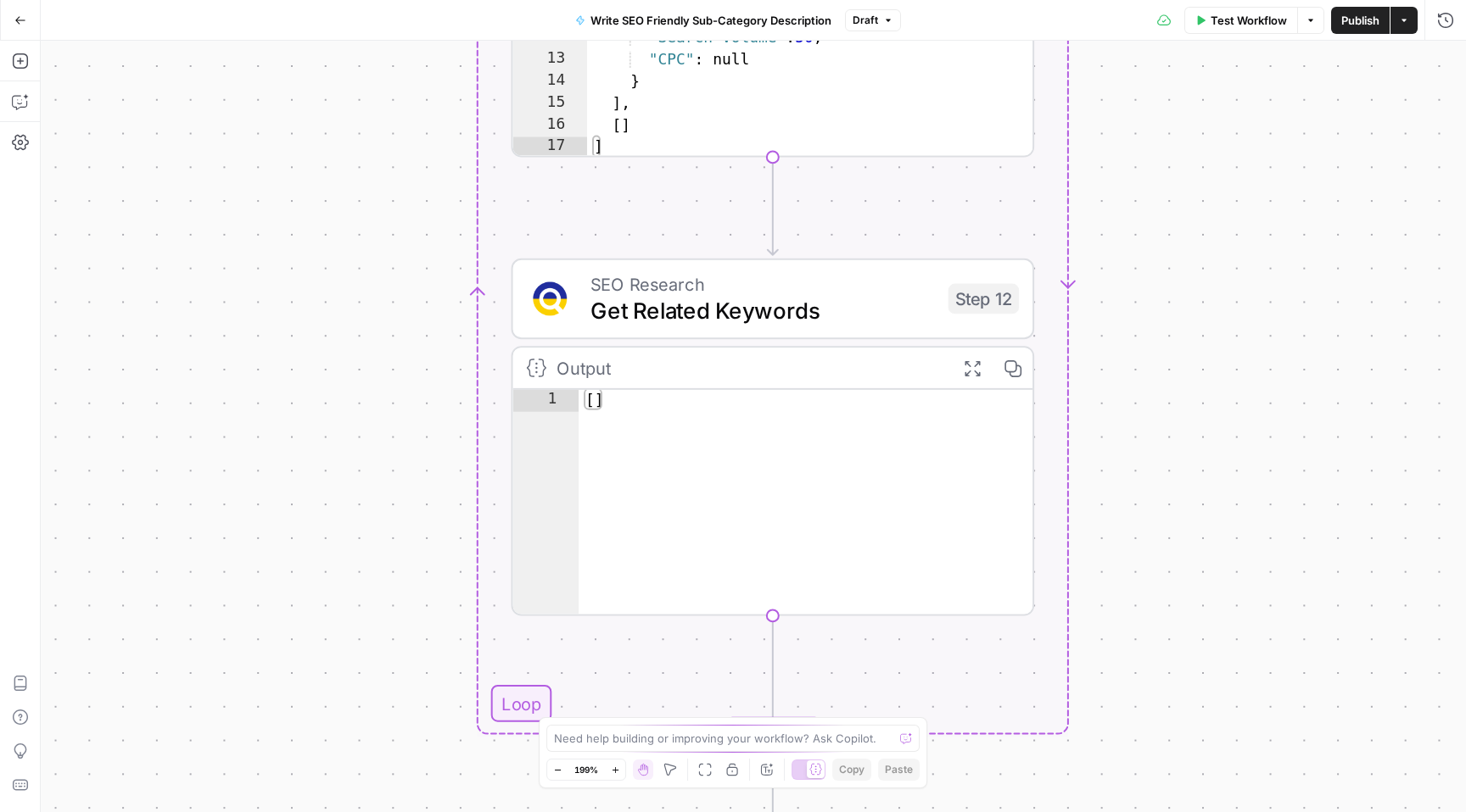
scroll to position [73, 0]
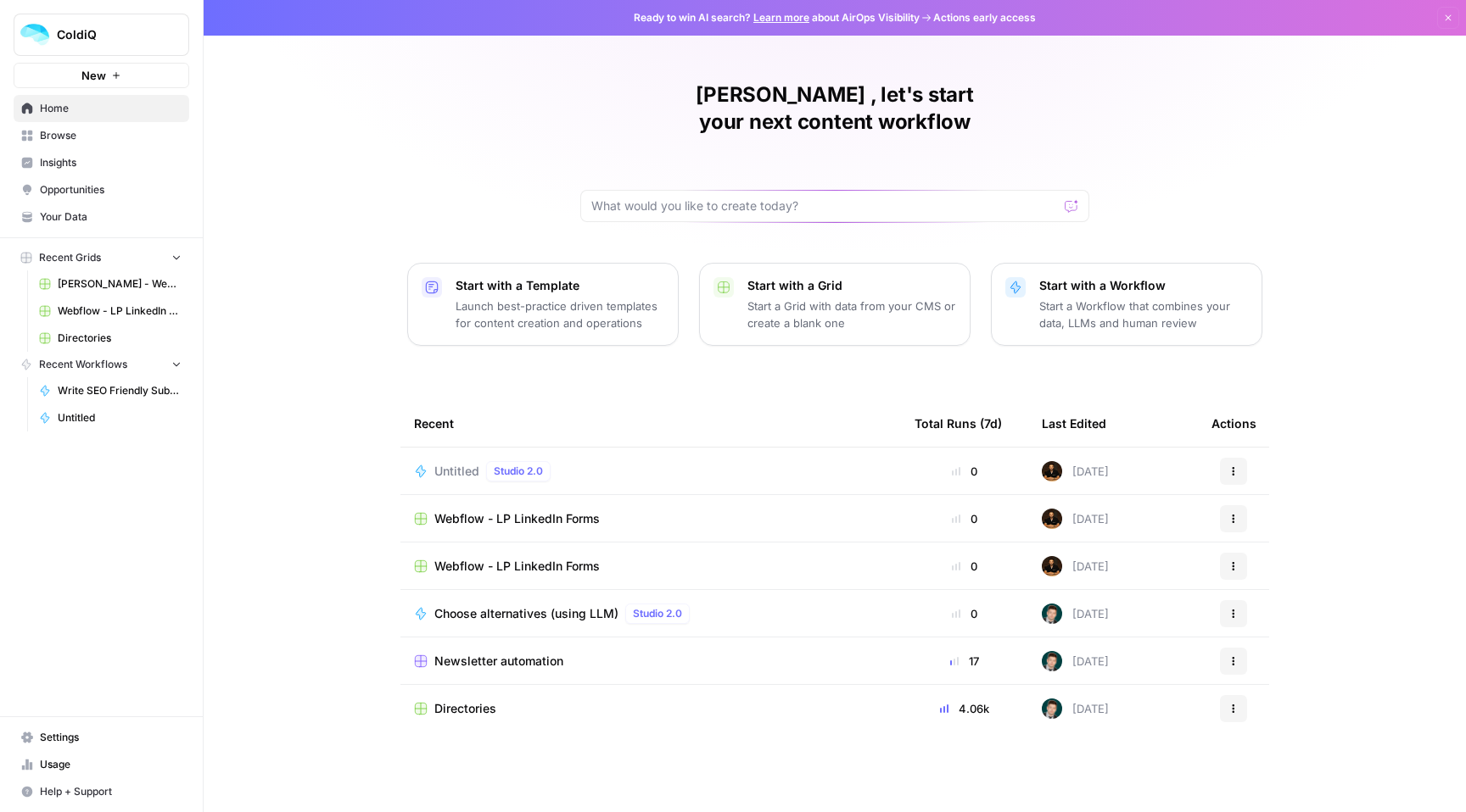
click at [131, 396] on span "Write SEO Friendly Sub-Category Description" at bounding box center [119, 390] width 124 height 15
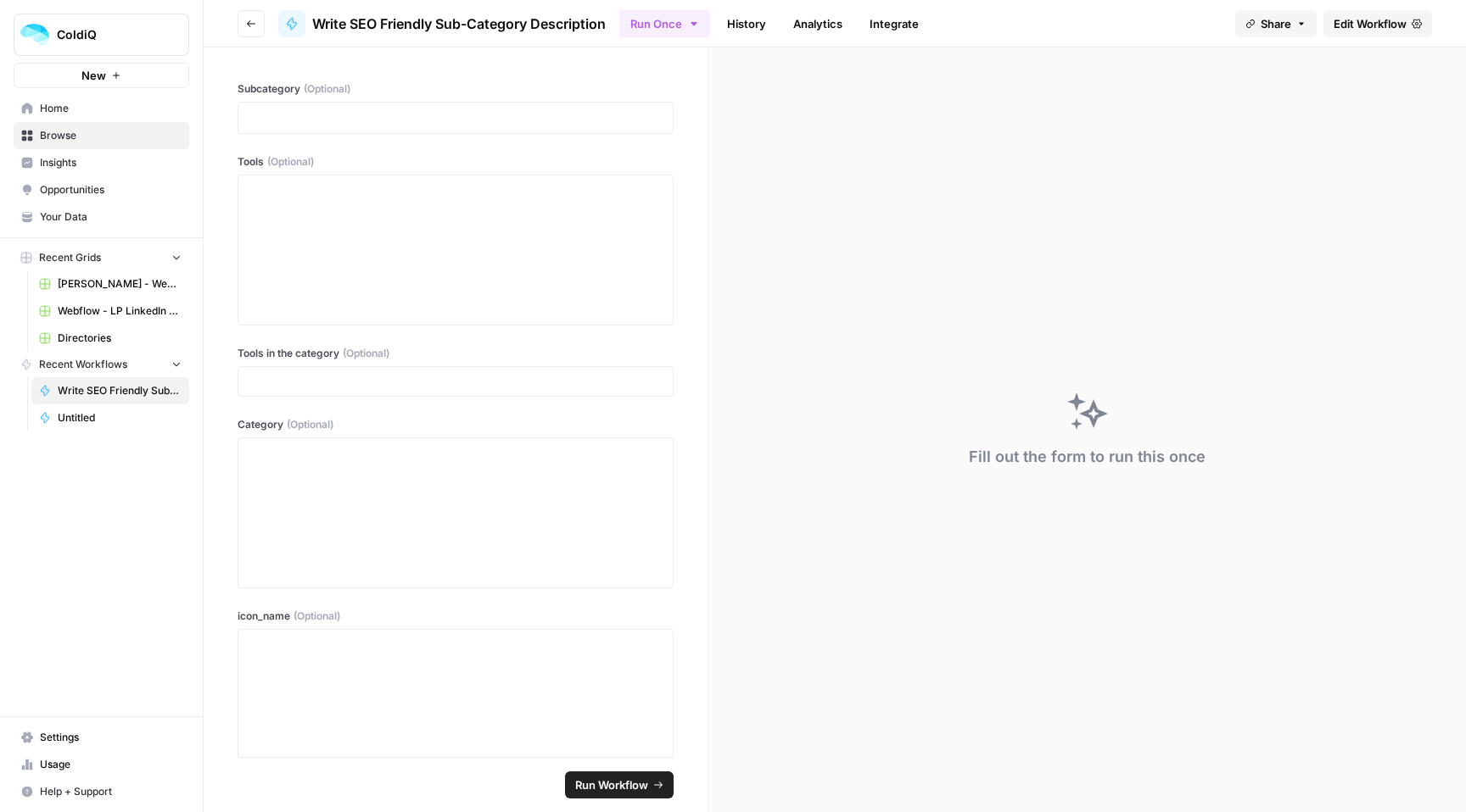
click at [1369, 27] on span "Edit Workflow" at bounding box center [1369, 23] width 73 height 17
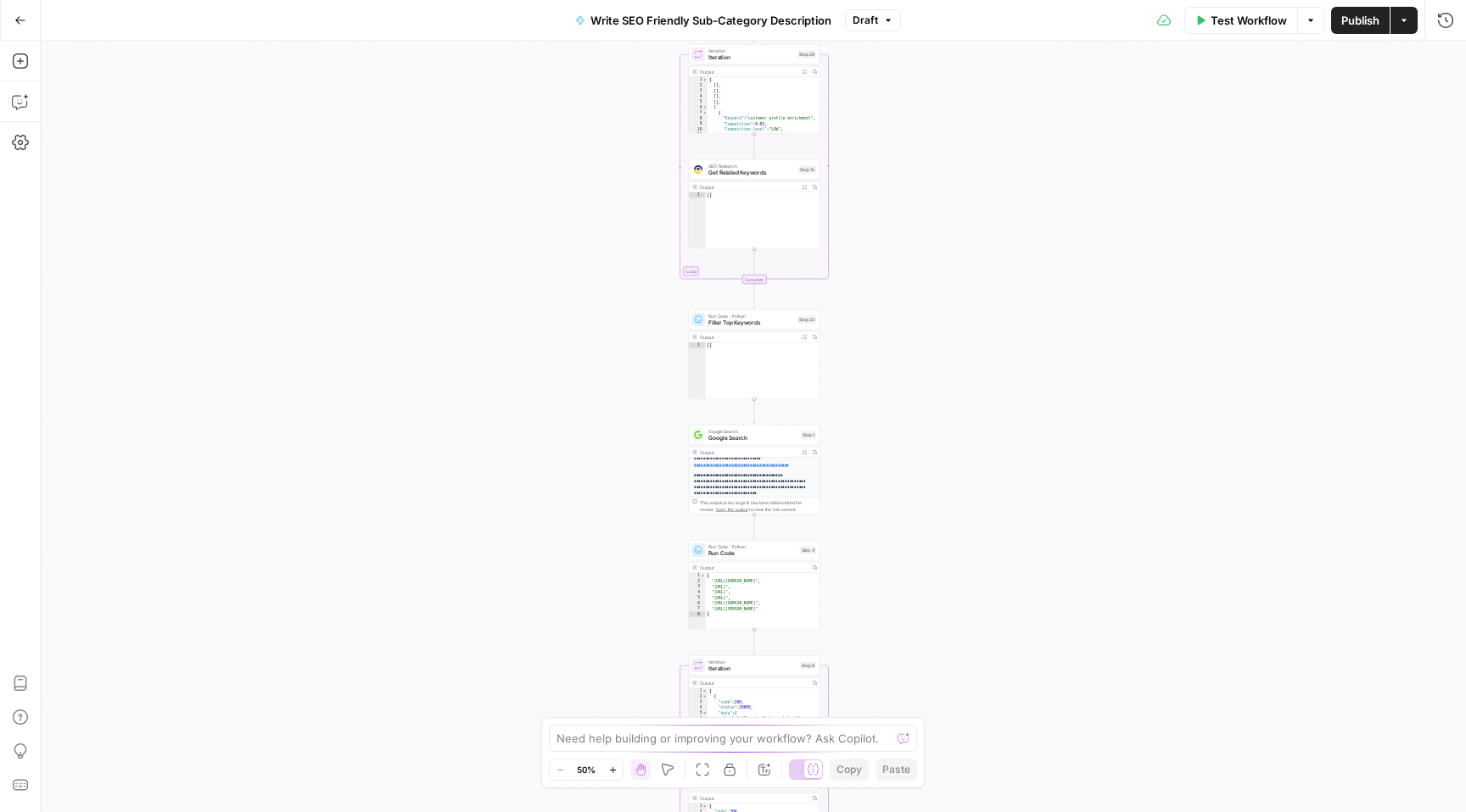
scroll to position [127, 0]
click at [639, 479] on div "Workflow Set Inputs Inputs LLM · Gemini 2.5 Flash Generate Related Keywords wit…" at bounding box center [752, 426] width 1425 height 772
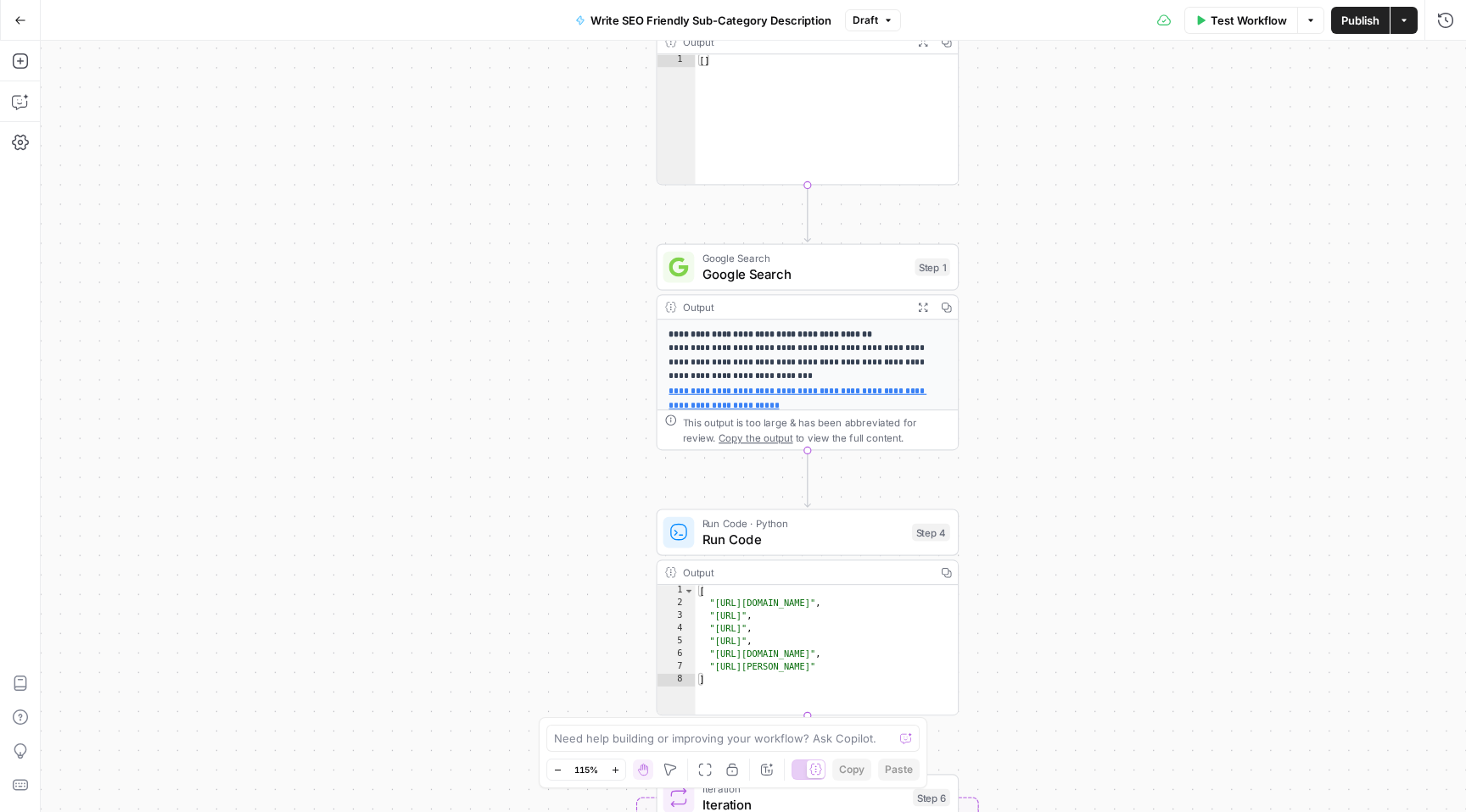
click at [14, 18] on icon "button" at bounding box center [20, 20] width 12 height 12
